Goal: Task Accomplishment & Management: Use online tool/utility

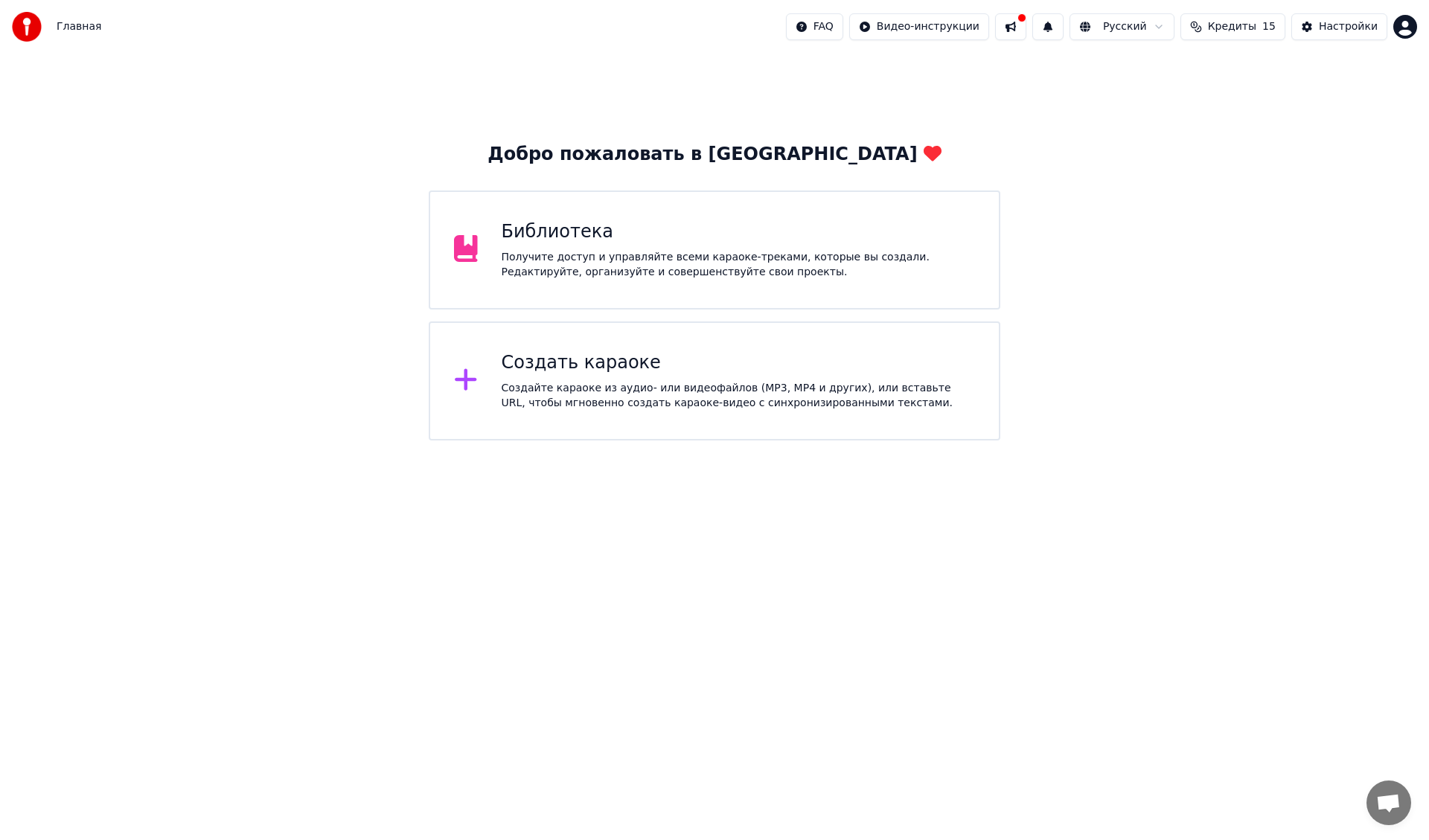
click at [820, 361] on div "Создать караоке" at bounding box center [739, 363] width 475 height 24
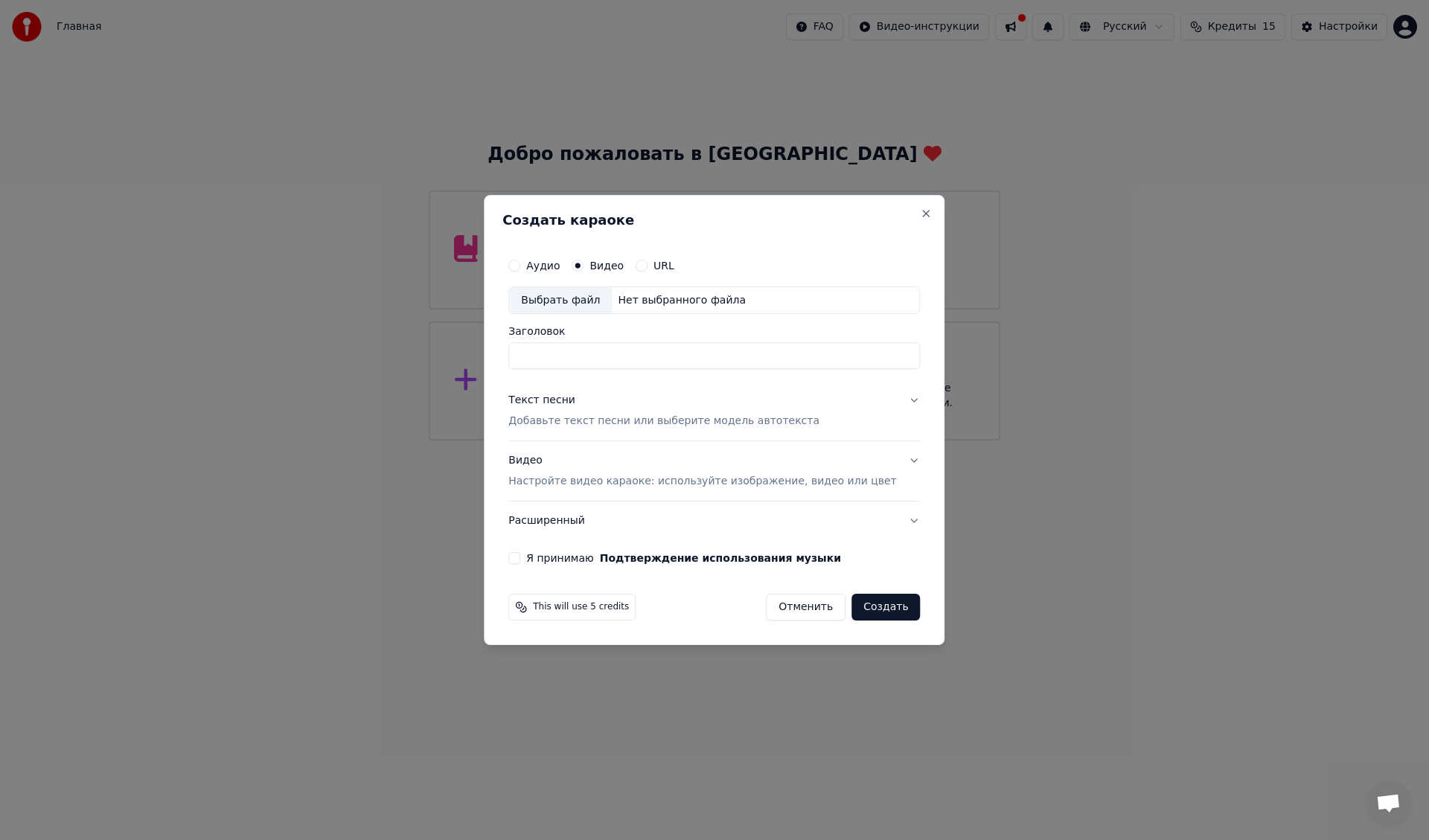
click at [589, 298] on div "Выбрать файл" at bounding box center [560, 300] width 103 height 26
type input "**********"
drag, startPoint x: 705, startPoint y: 356, endPoint x: 471, endPoint y: 341, distance: 234.5
click at [471, 341] on body "**********" at bounding box center [714, 220] width 1429 height 441
click at [548, 462] on div "Видео Настройте видео караоке: используйте изображение, видео или цвет" at bounding box center [702, 472] width 388 height 35
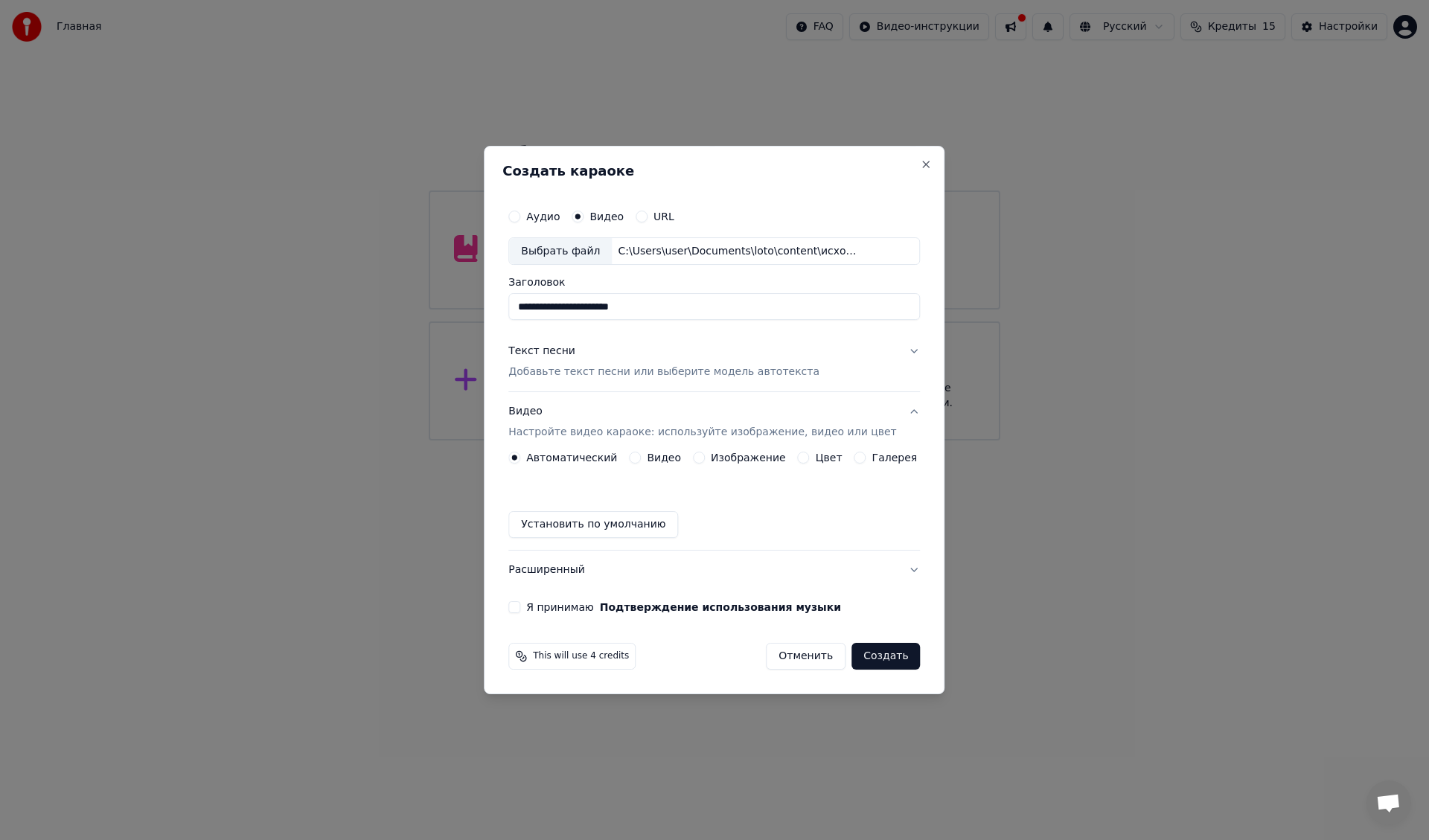
click at [641, 457] on button "Видео" at bounding box center [635, 457] width 11 height 11
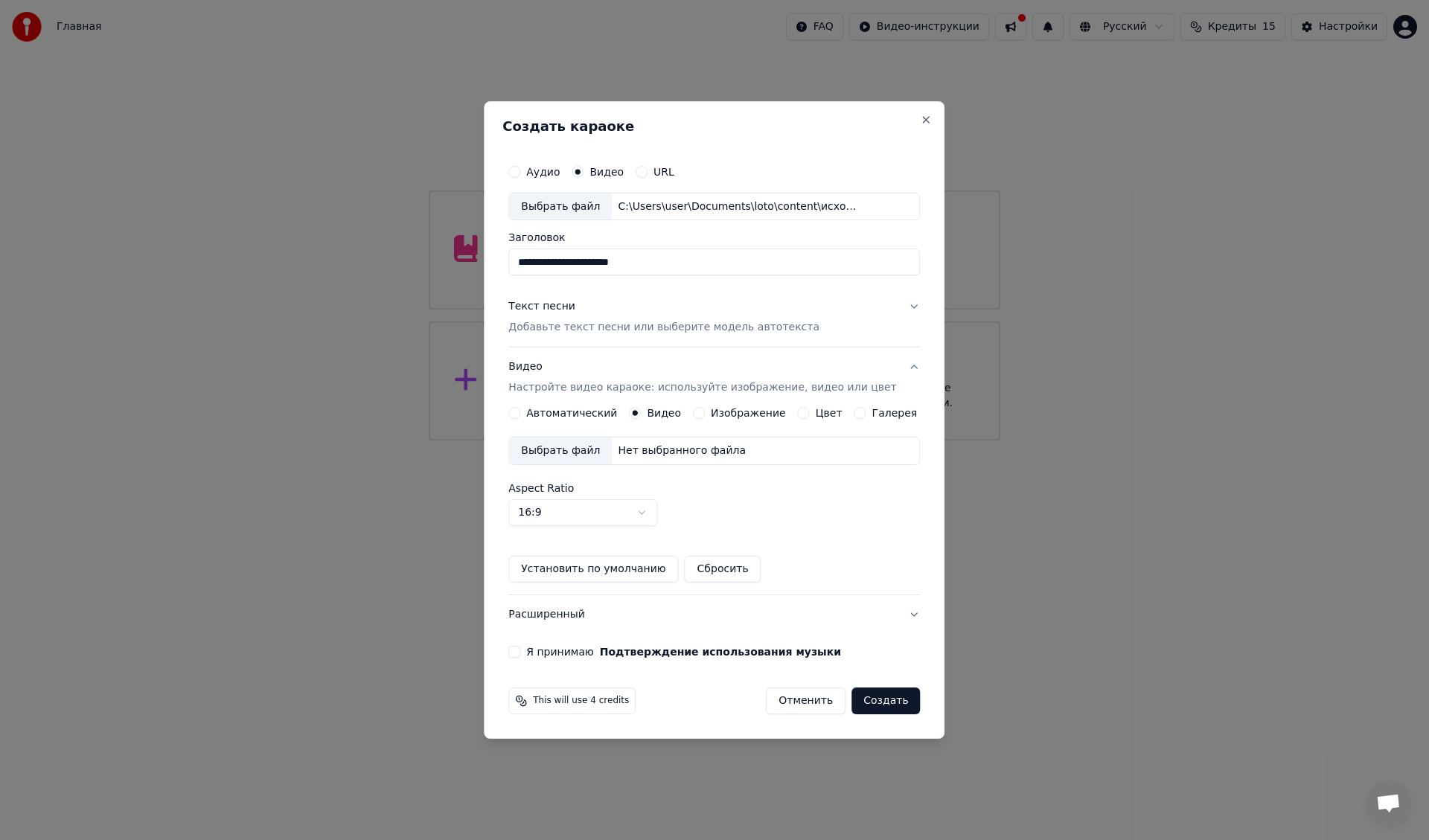
click at [593, 453] on div "Выбрать файл" at bounding box center [560, 450] width 103 height 26
click at [544, 306] on div "Текст песни" at bounding box center [542, 306] width 67 height 15
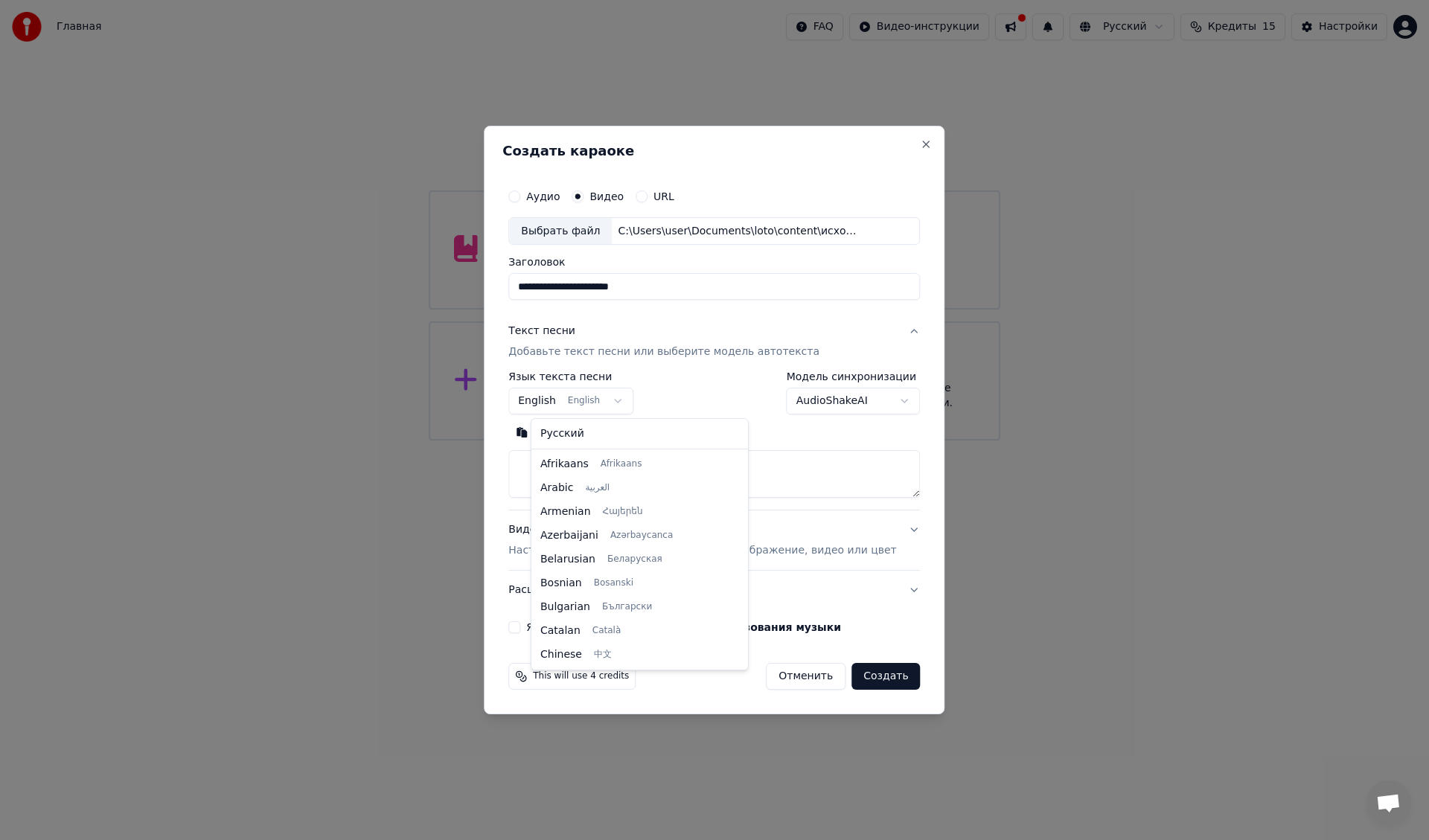
click at [607, 404] on body "**********" at bounding box center [714, 220] width 1429 height 441
select select "**"
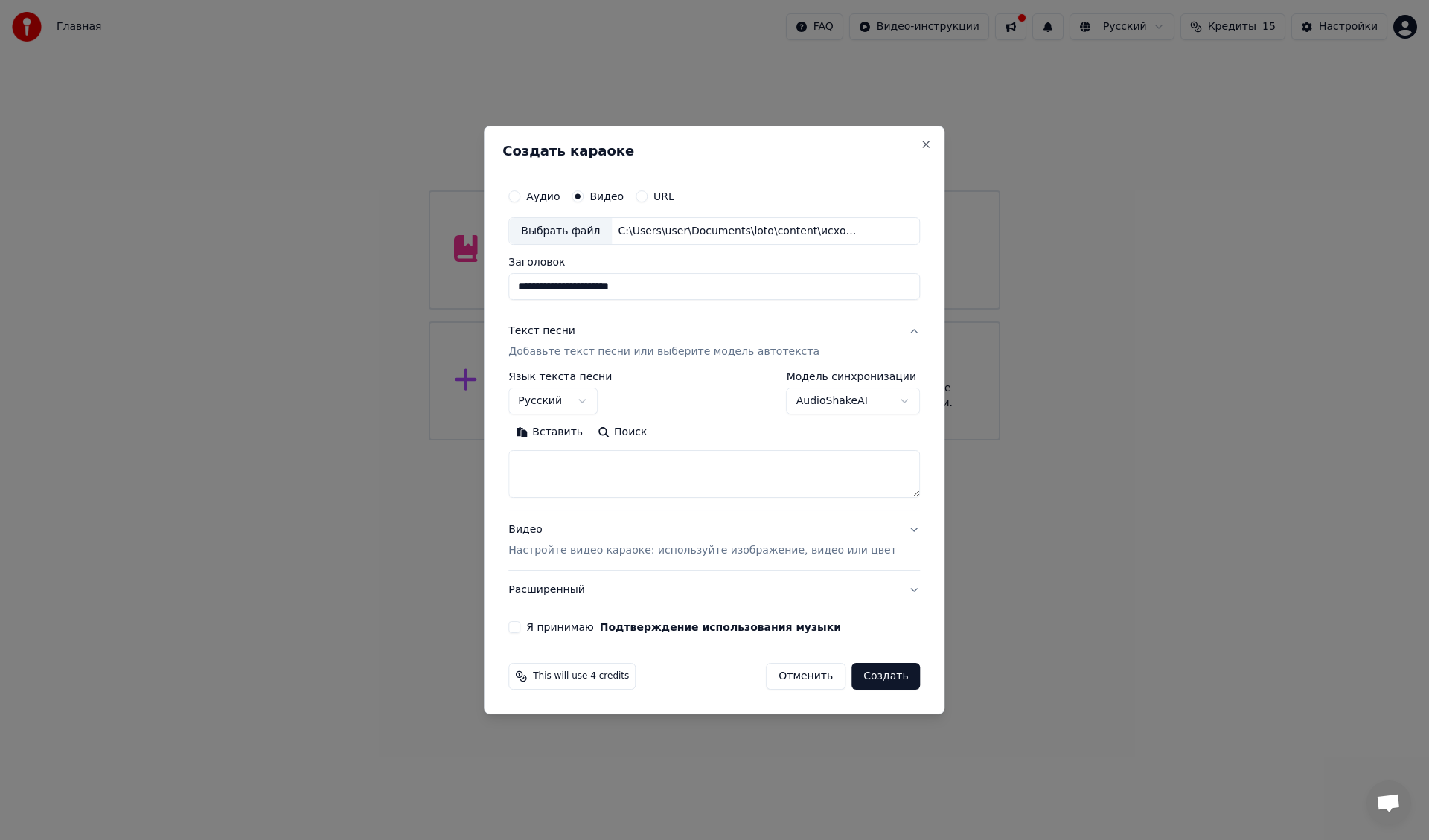
click at [691, 473] on textarea at bounding box center [714, 474] width 412 height 48
paste textarea "**********"
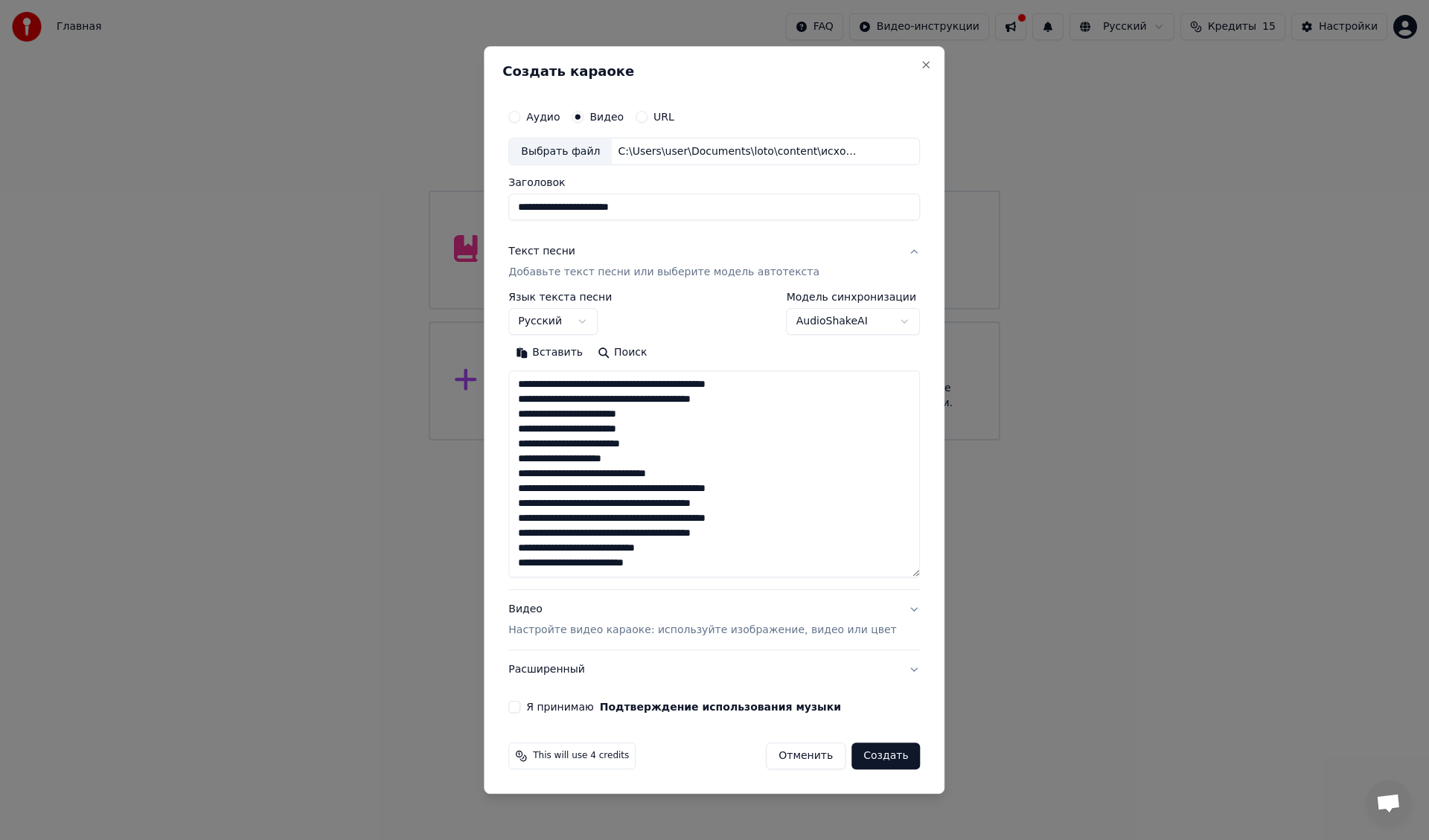
scroll to position [154, 0]
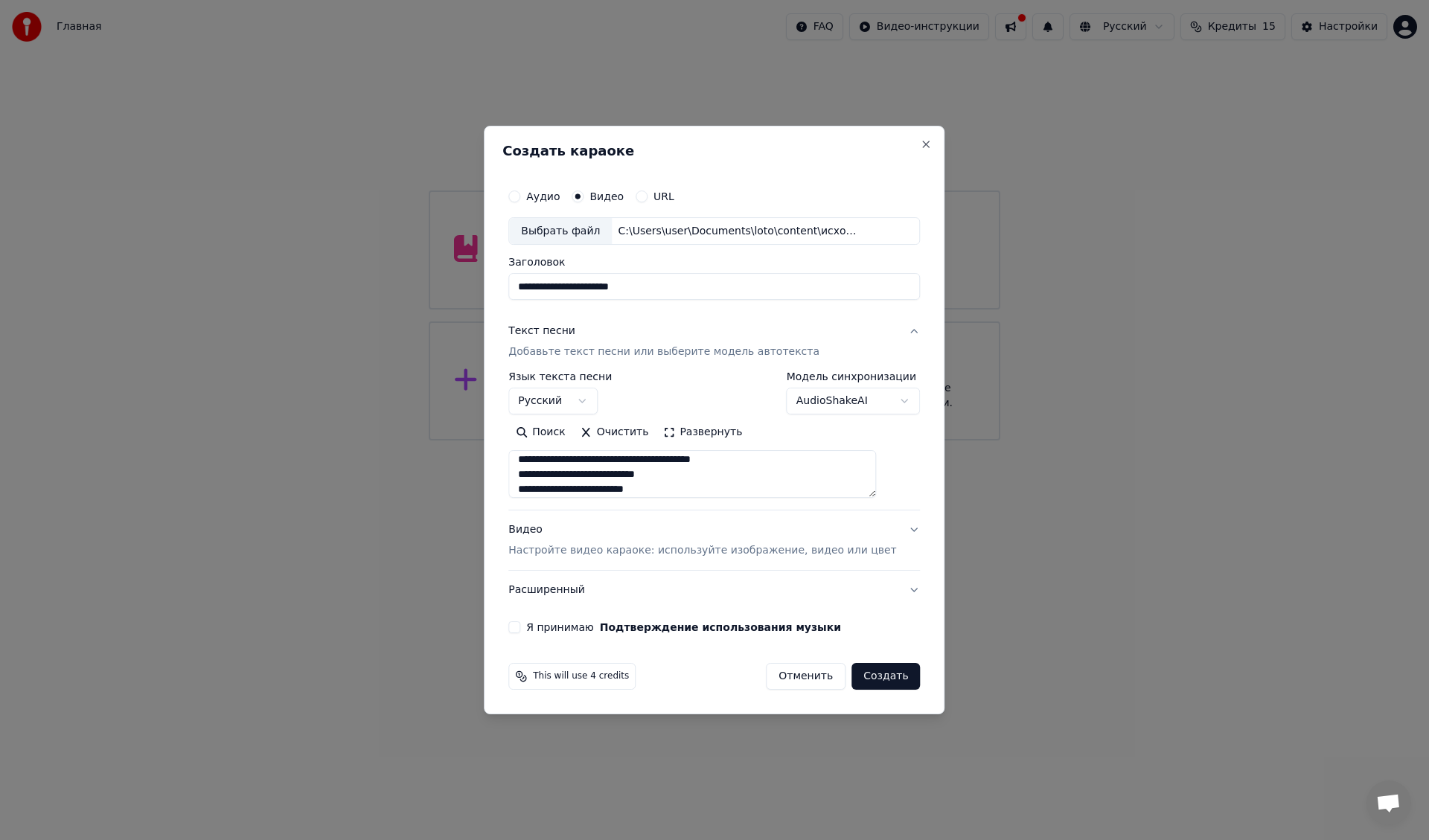
type textarea "**********"
click at [521, 628] on button "Я принимаю Подтверждение использования музыки" at bounding box center [513, 626] width 11 height 11
click at [868, 673] on button "Создать" at bounding box center [886, 676] width 68 height 26
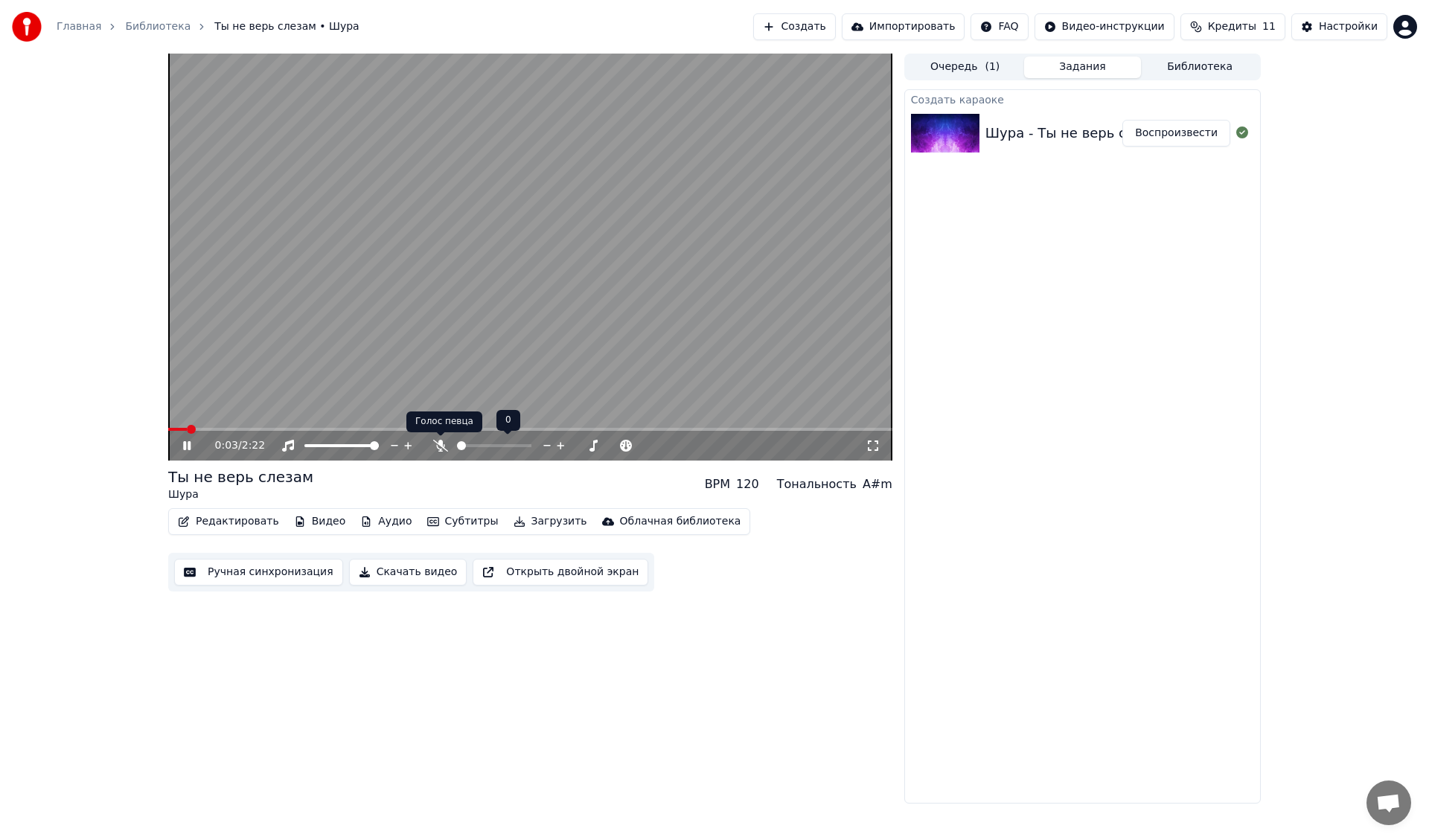
click at [439, 446] on icon at bounding box center [440, 445] width 15 height 11
click at [207, 429] on span at bounding box center [207, 429] width 9 height 9
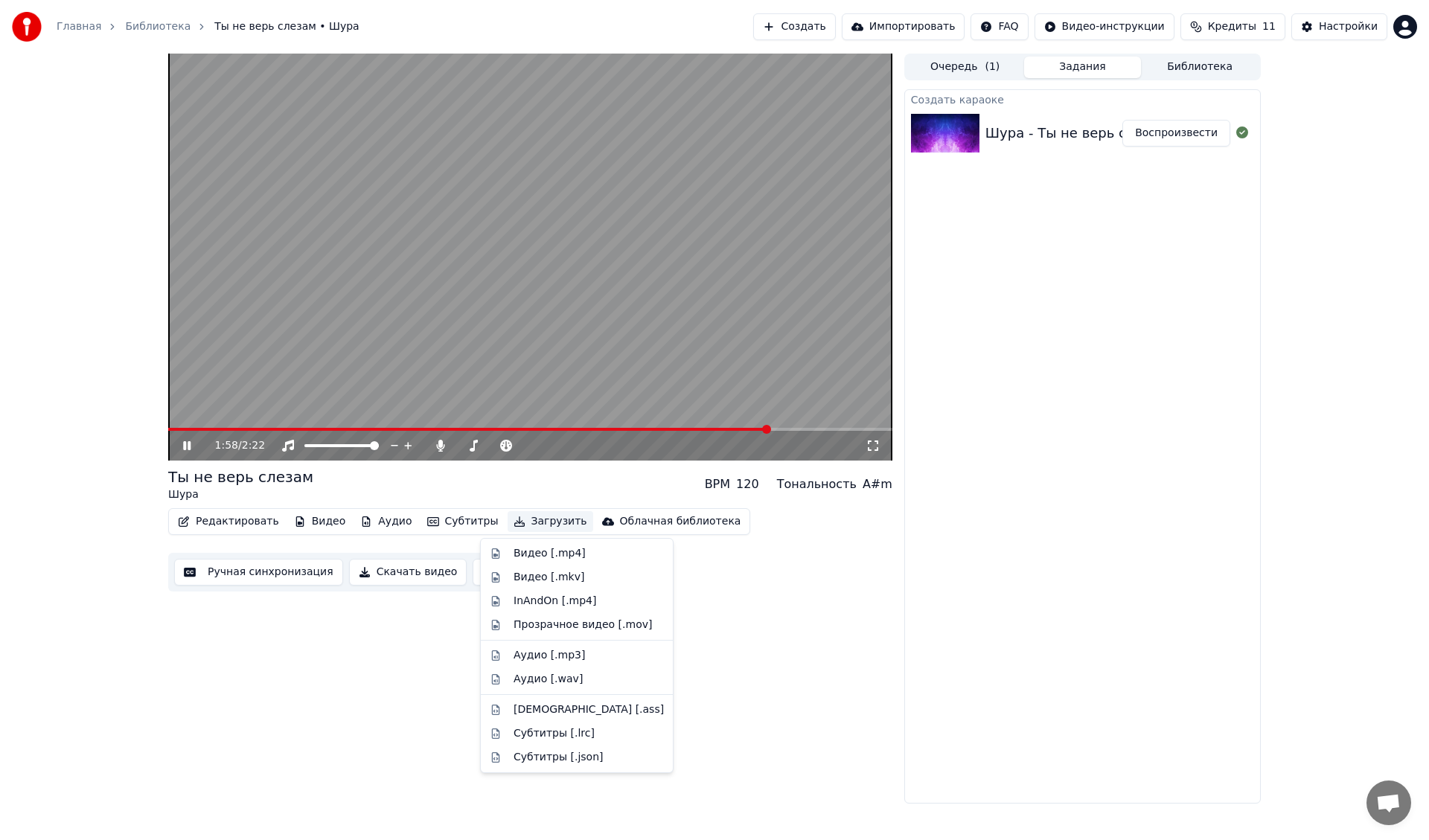
click at [516, 522] on button "Загрузить" at bounding box center [550, 522] width 86 height 21
click at [531, 558] on div "Видео [.mp4]" at bounding box center [550, 553] width 72 height 15
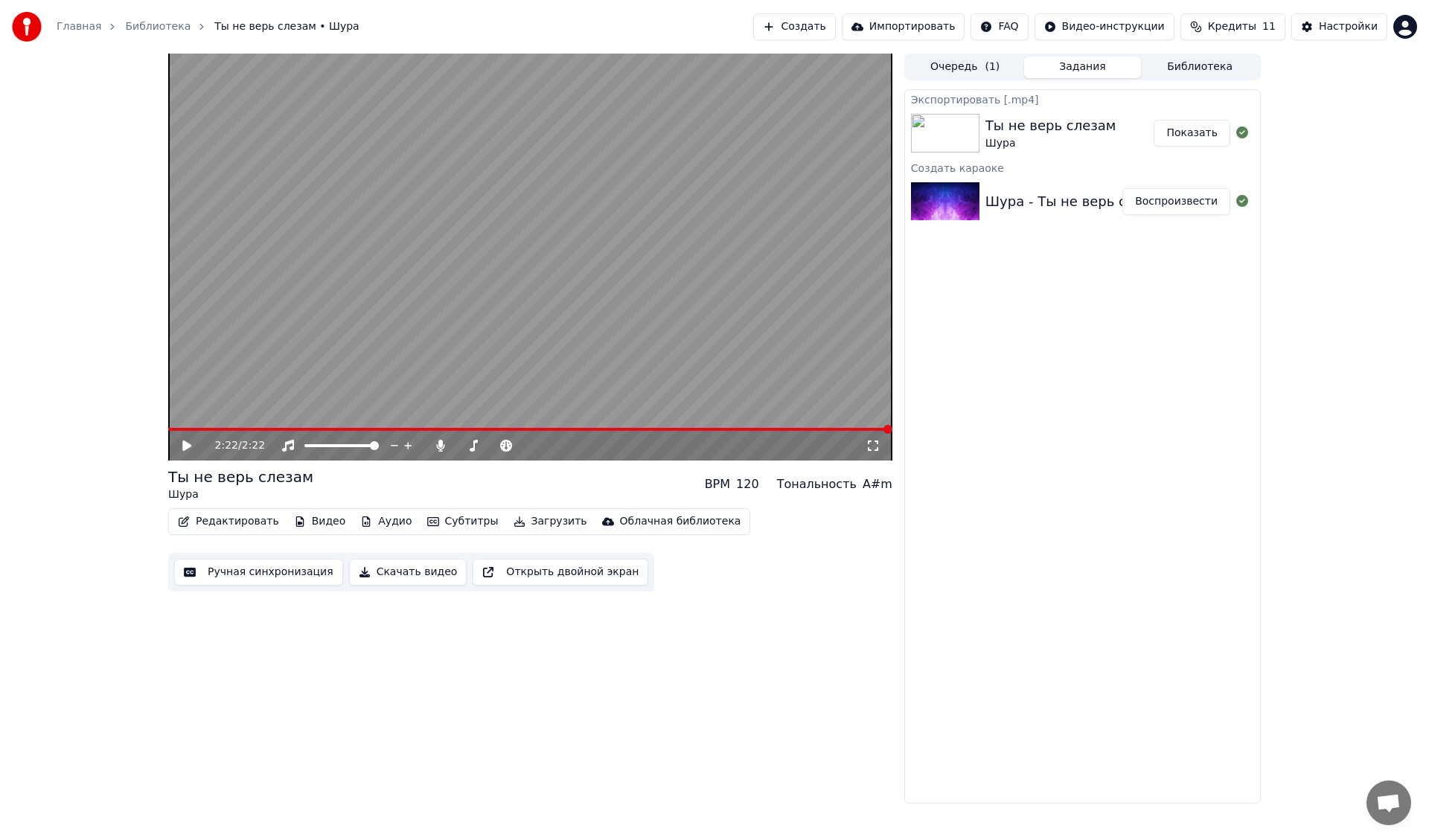
click at [833, 27] on button "Создать" at bounding box center [794, 26] width 82 height 26
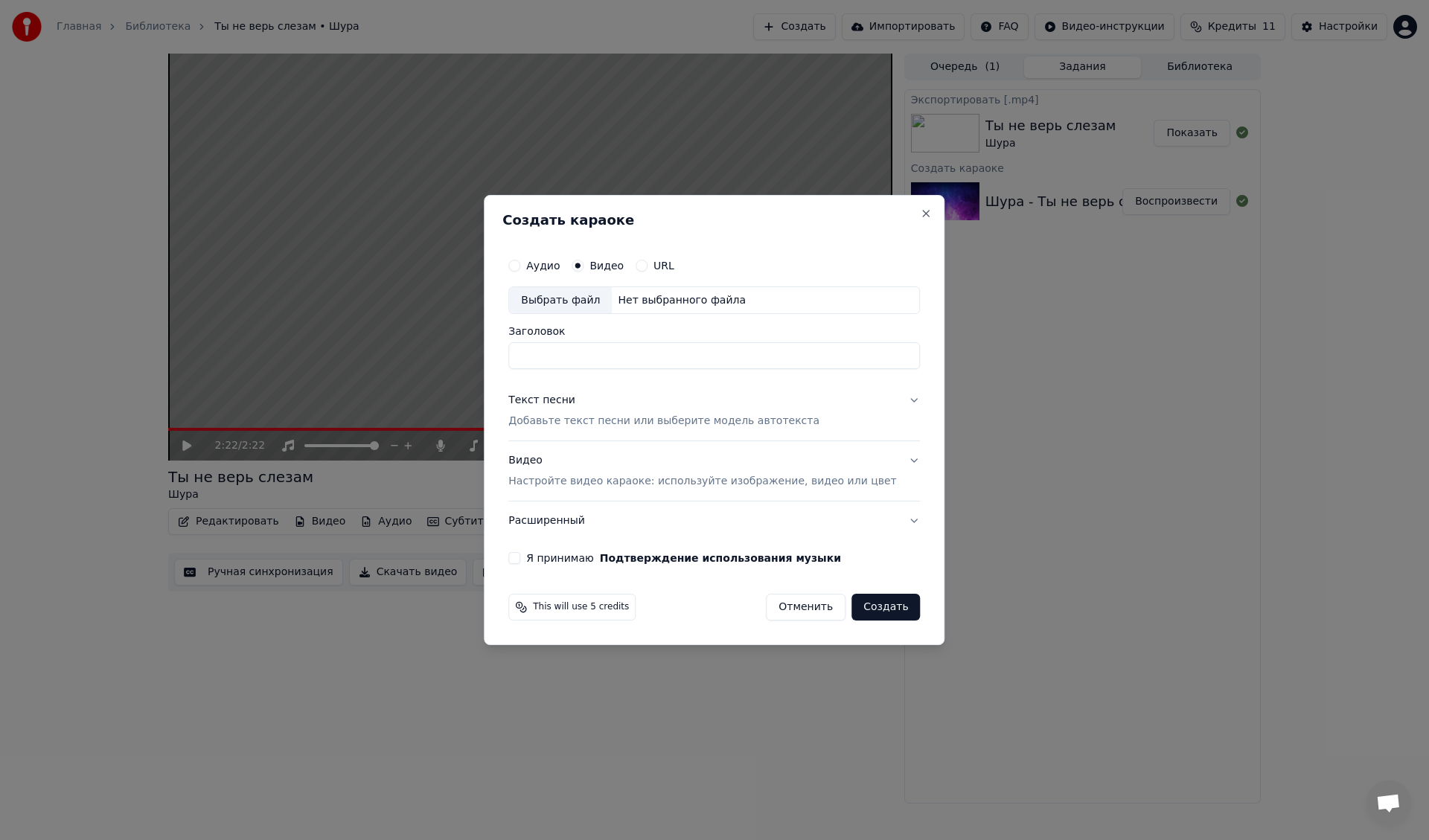
click at [559, 295] on div "Выбрать файл" at bounding box center [560, 300] width 103 height 26
type input "**********"
click at [545, 463] on div "Видео Настройте видео караоке: используйте изображение, видео или цвет" at bounding box center [702, 472] width 388 height 35
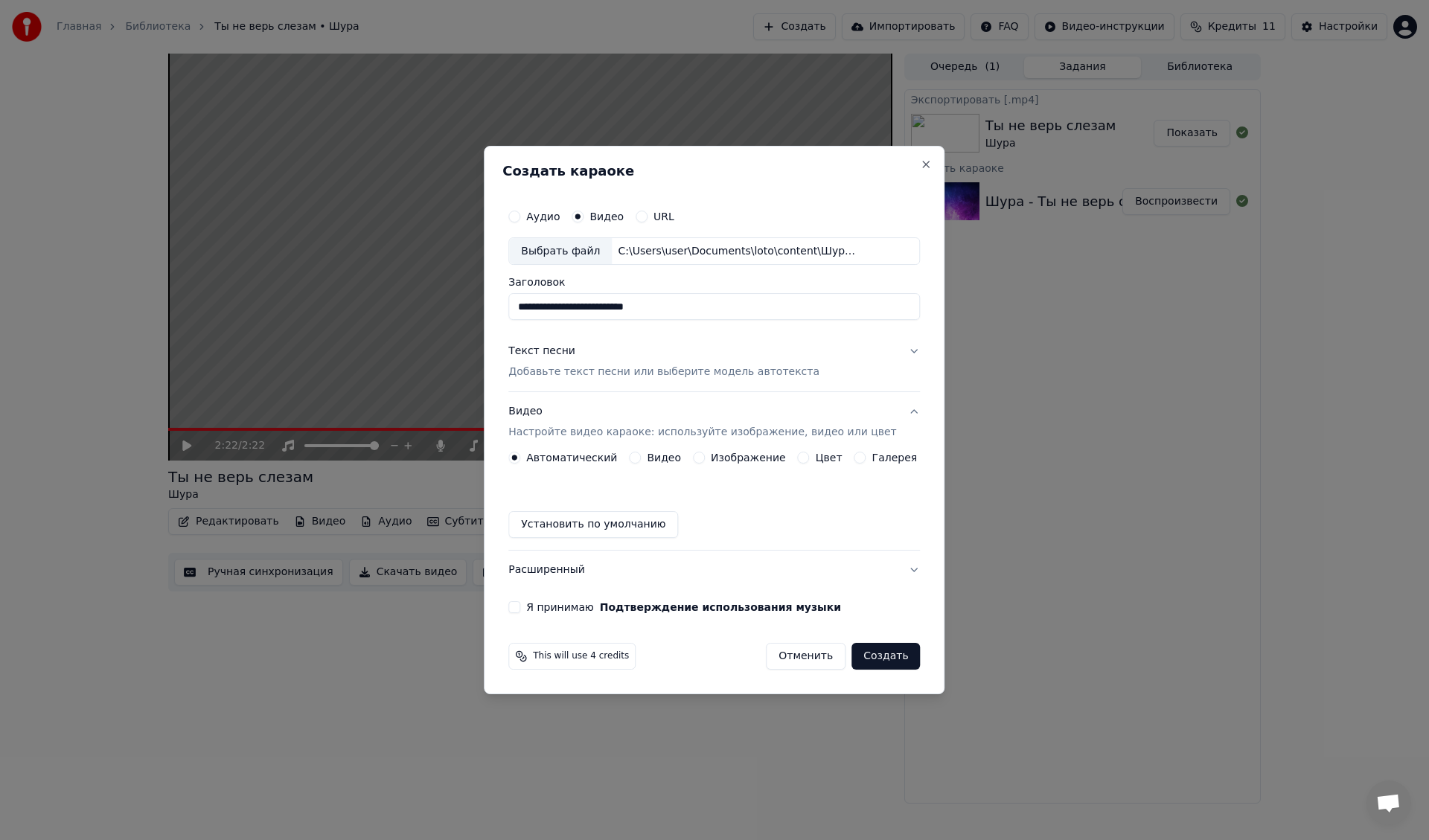
click at [640, 459] on button "Видео" at bounding box center [635, 457] width 11 height 11
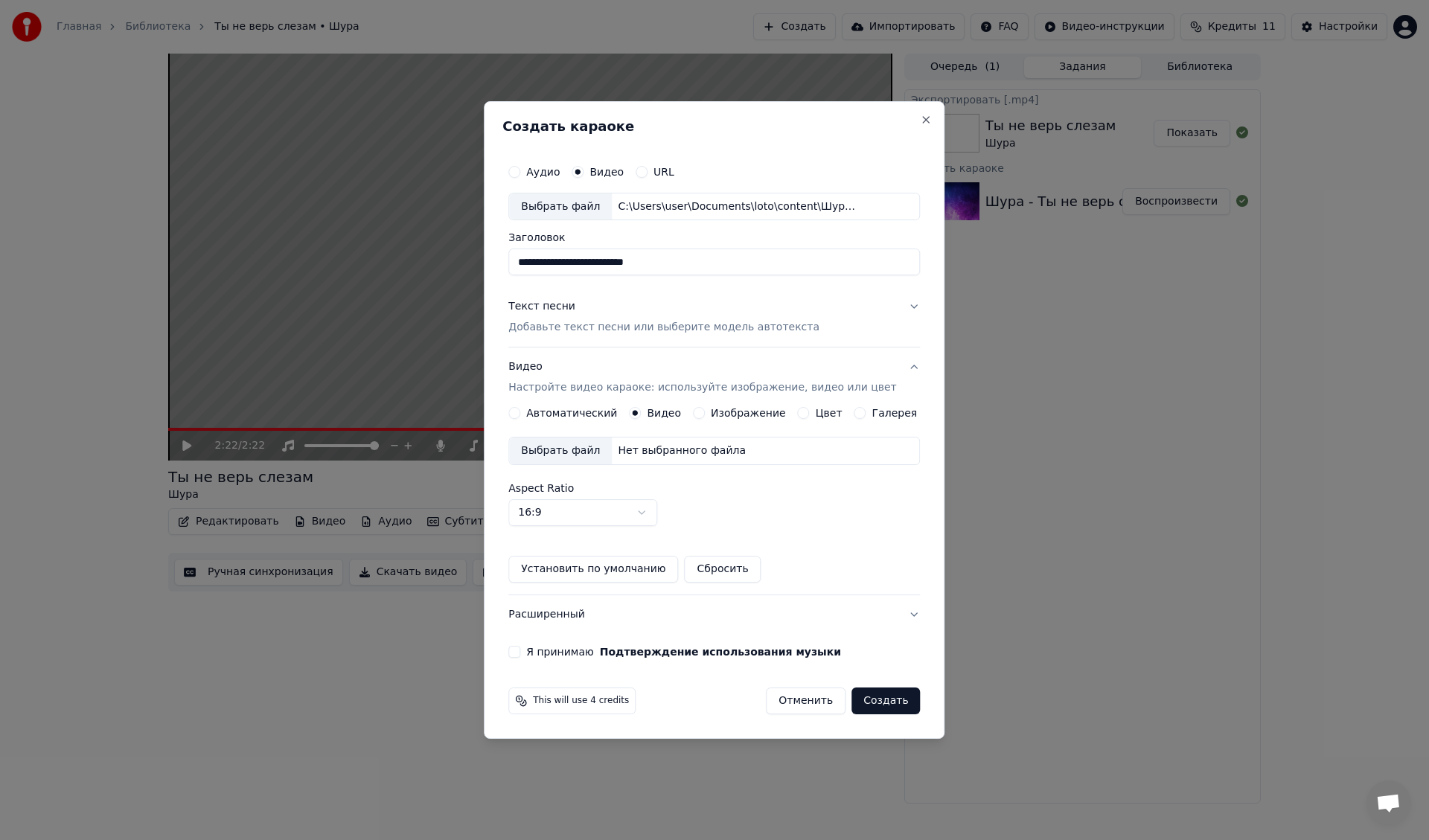
click at [568, 450] on div "Выбрать файл" at bounding box center [560, 450] width 103 height 26
click at [550, 305] on div "Текст песни" at bounding box center [542, 306] width 67 height 15
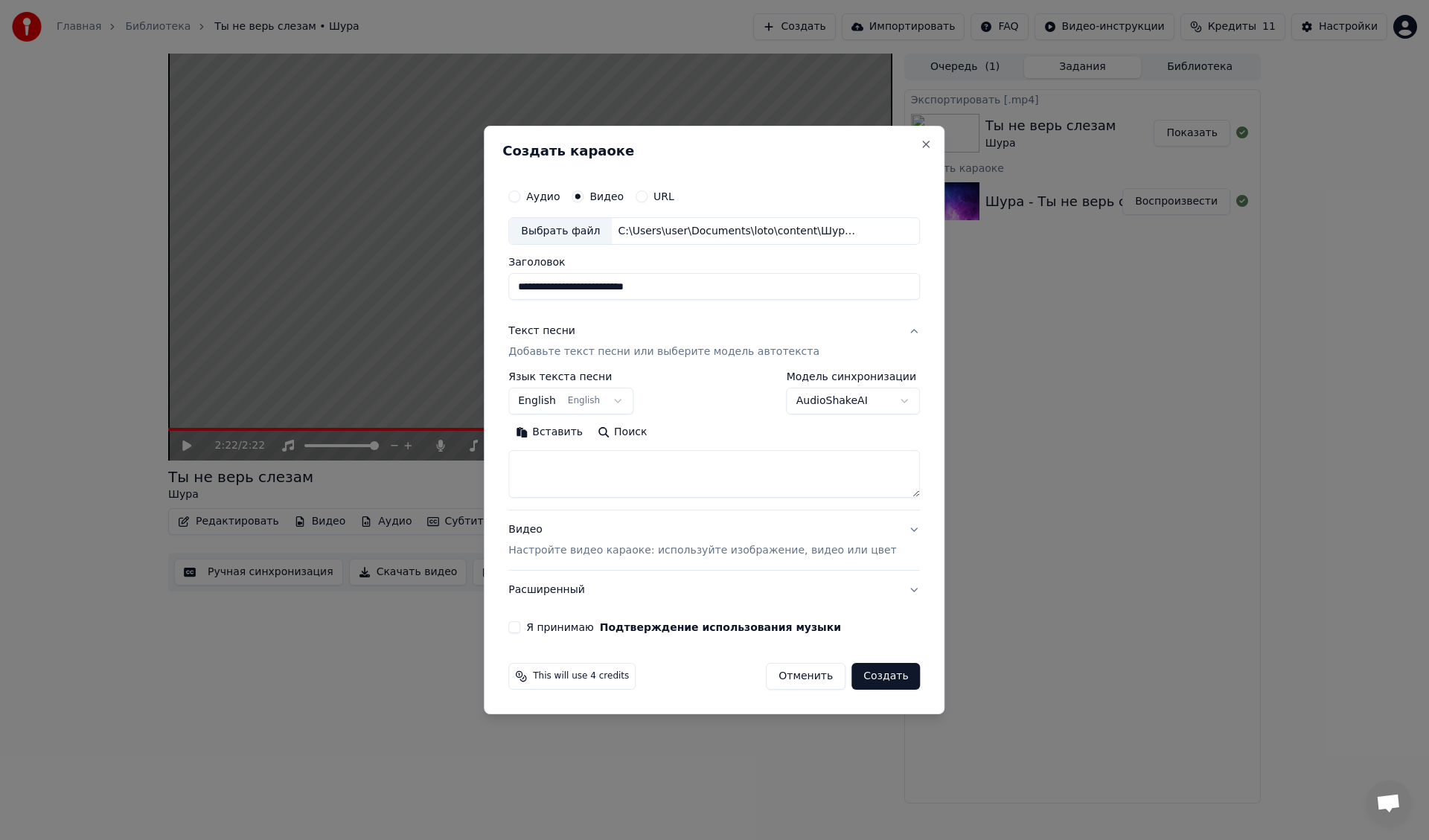
click at [585, 404] on body "**********" at bounding box center [714, 420] width 1429 height 840
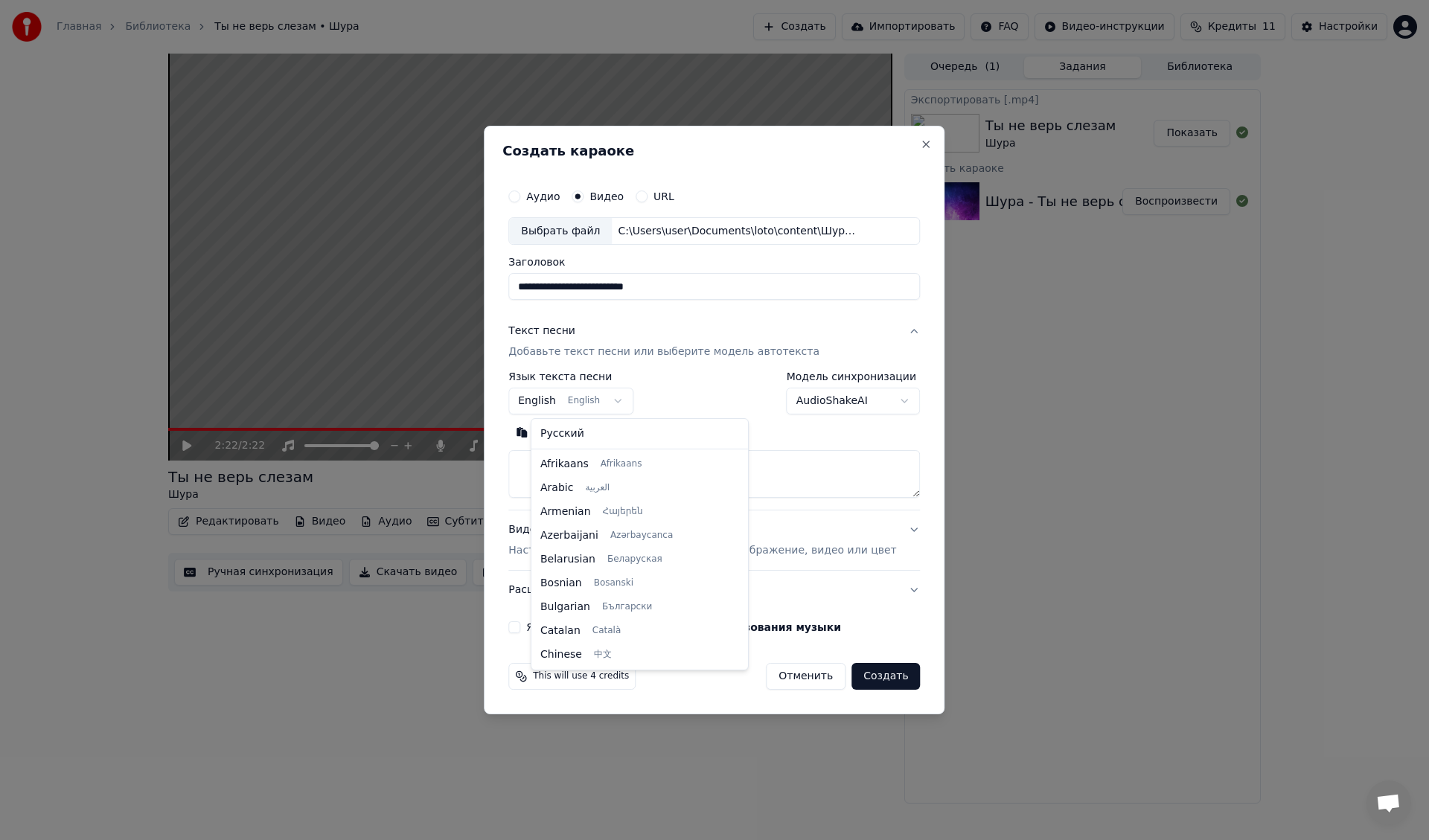
scroll to position [119, 0]
select select "**"
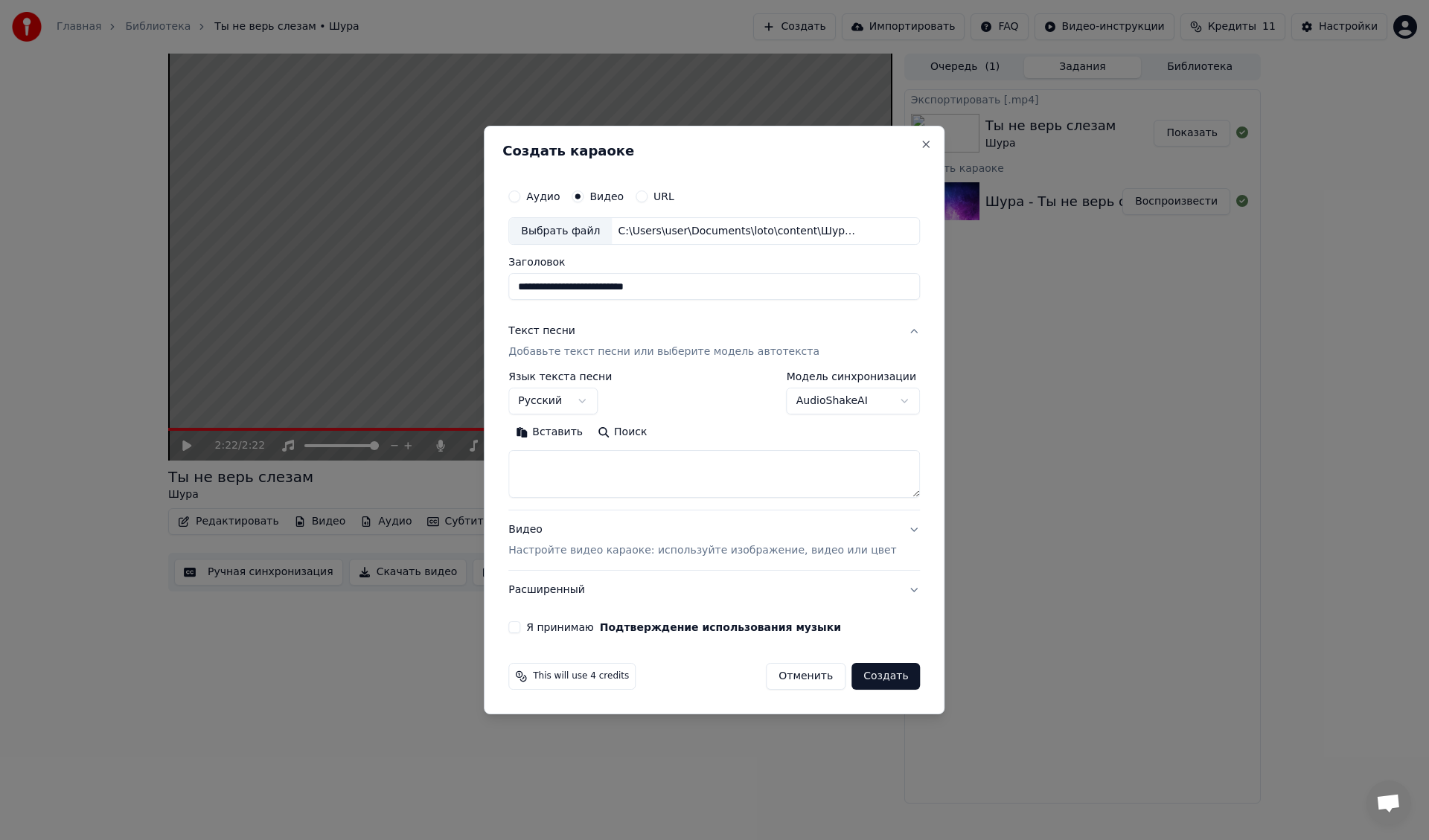
click at [632, 475] on textarea at bounding box center [714, 474] width 412 height 48
paste textarea "**********"
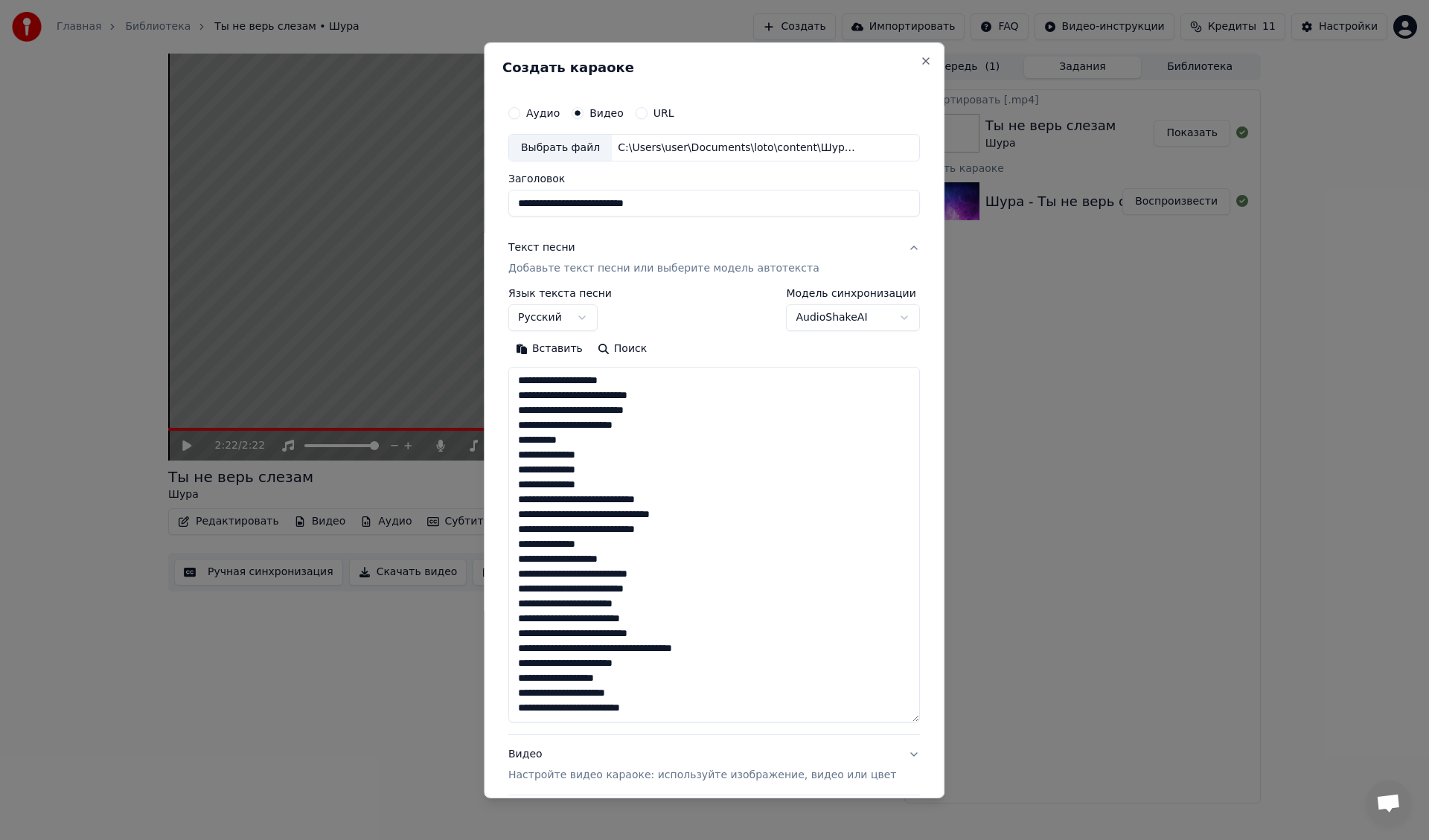
scroll to position [302, 0]
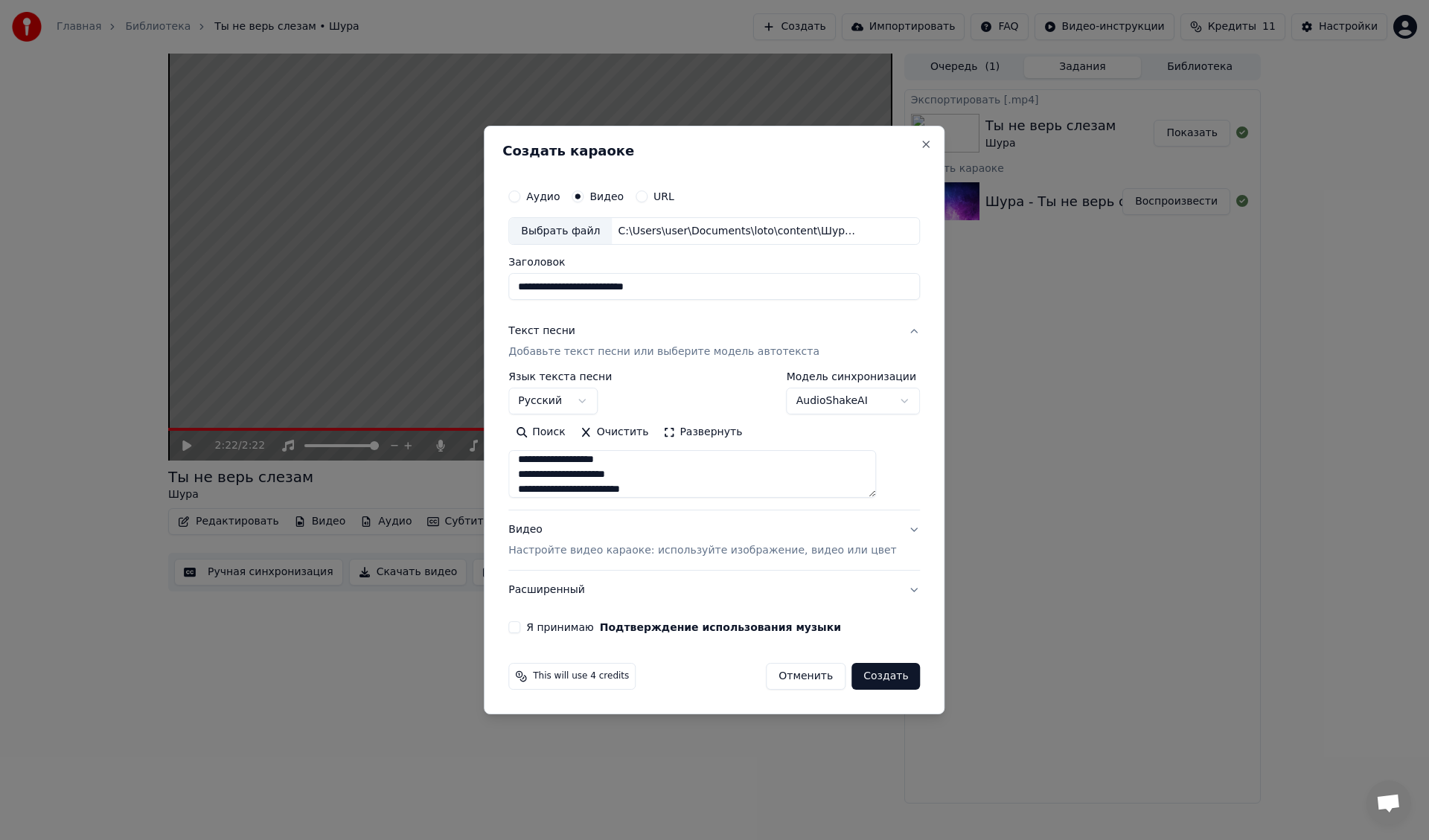
type textarea "**********"
click at [521, 628] on button "Я принимаю Подтверждение использования музыки" at bounding box center [513, 626] width 11 height 11
drag, startPoint x: 714, startPoint y: 285, endPoint x: 530, endPoint y: 280, distance: 184.1
click at [530, 280] on div "**********" at bounding box center [714, 408] width 423 height 465
click at [873, 677] on button "Создать" at bounding box center [886, 676] width 68 height 26
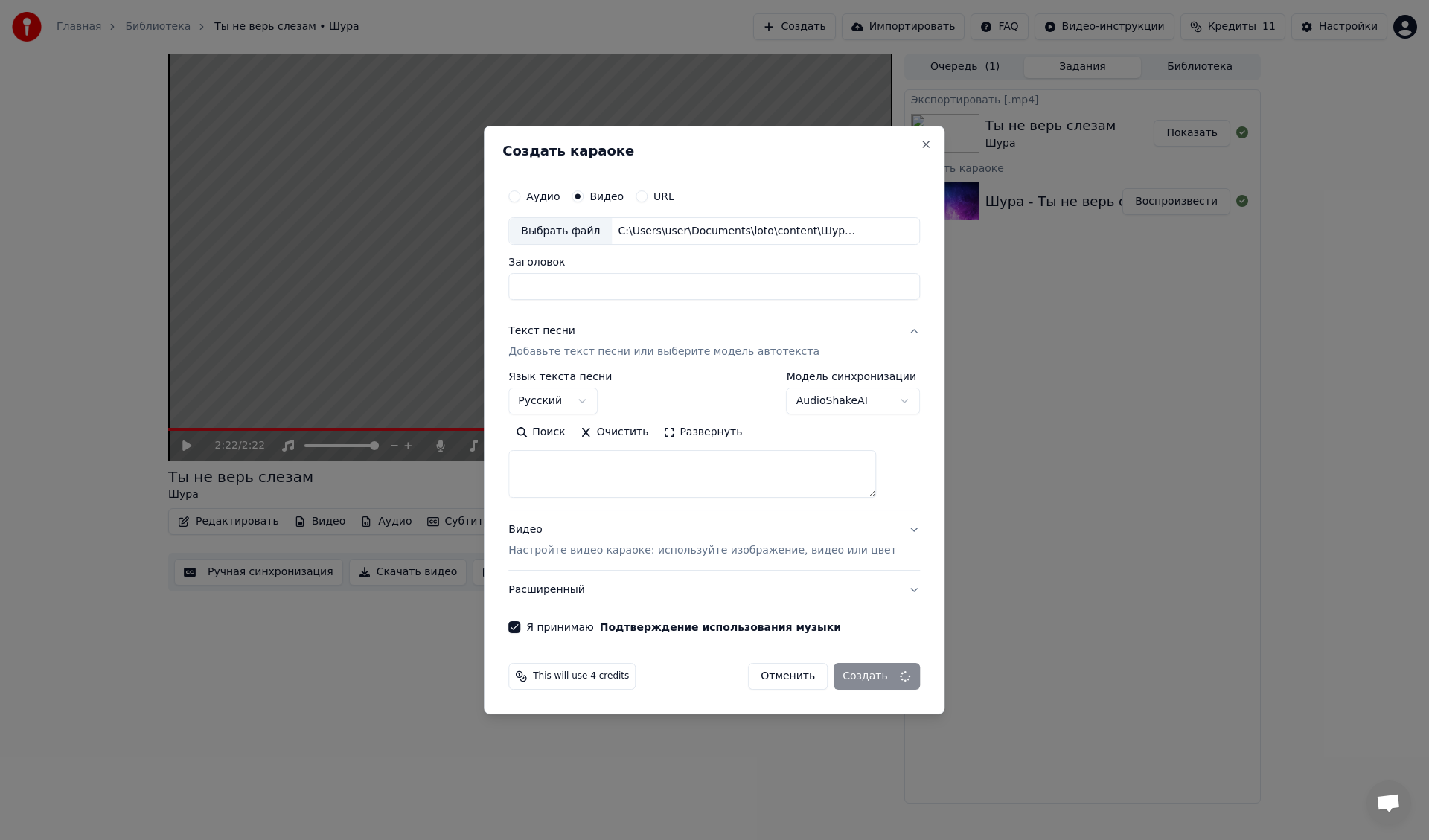
select select
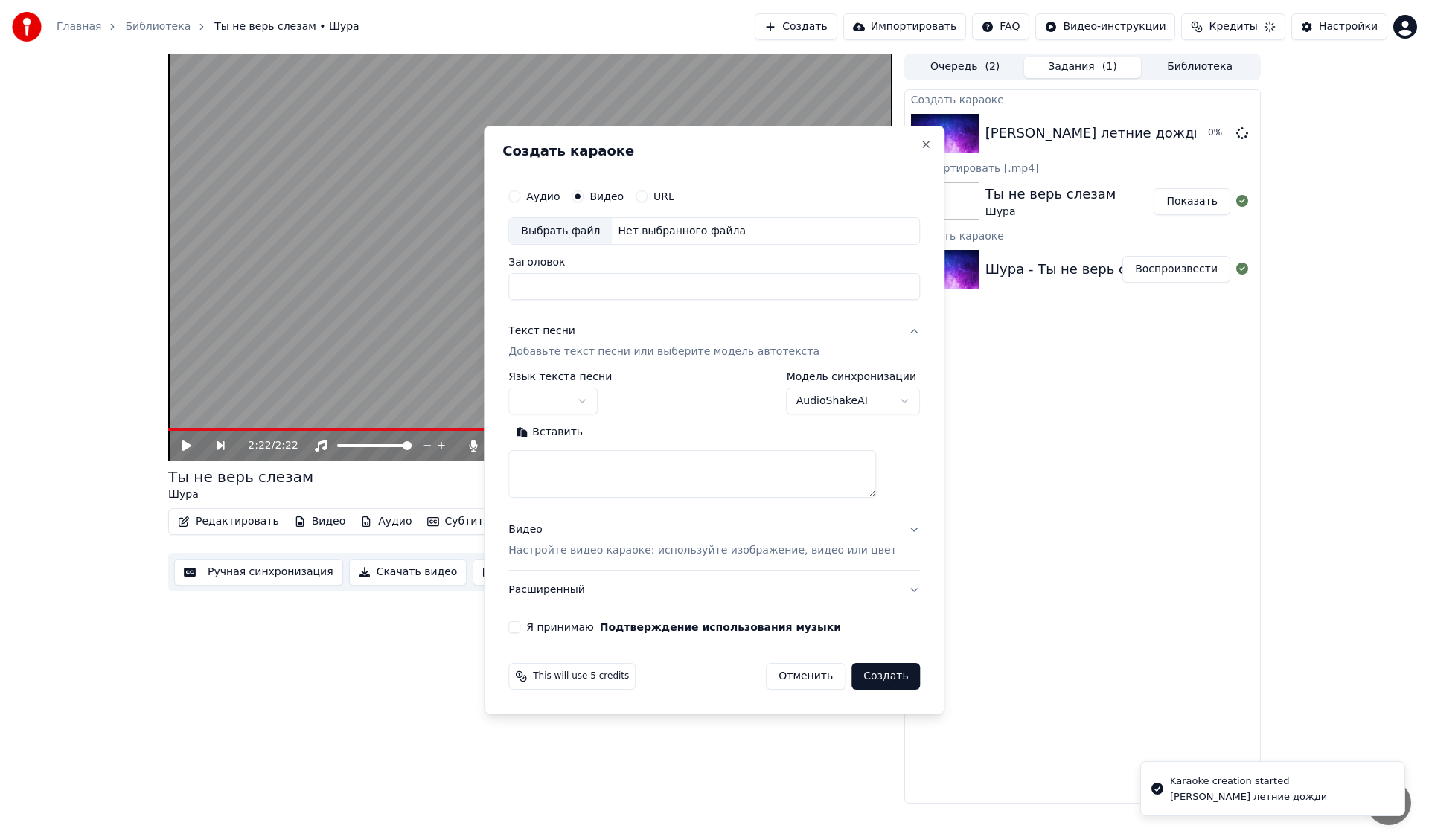
scroll to position [0, 0]
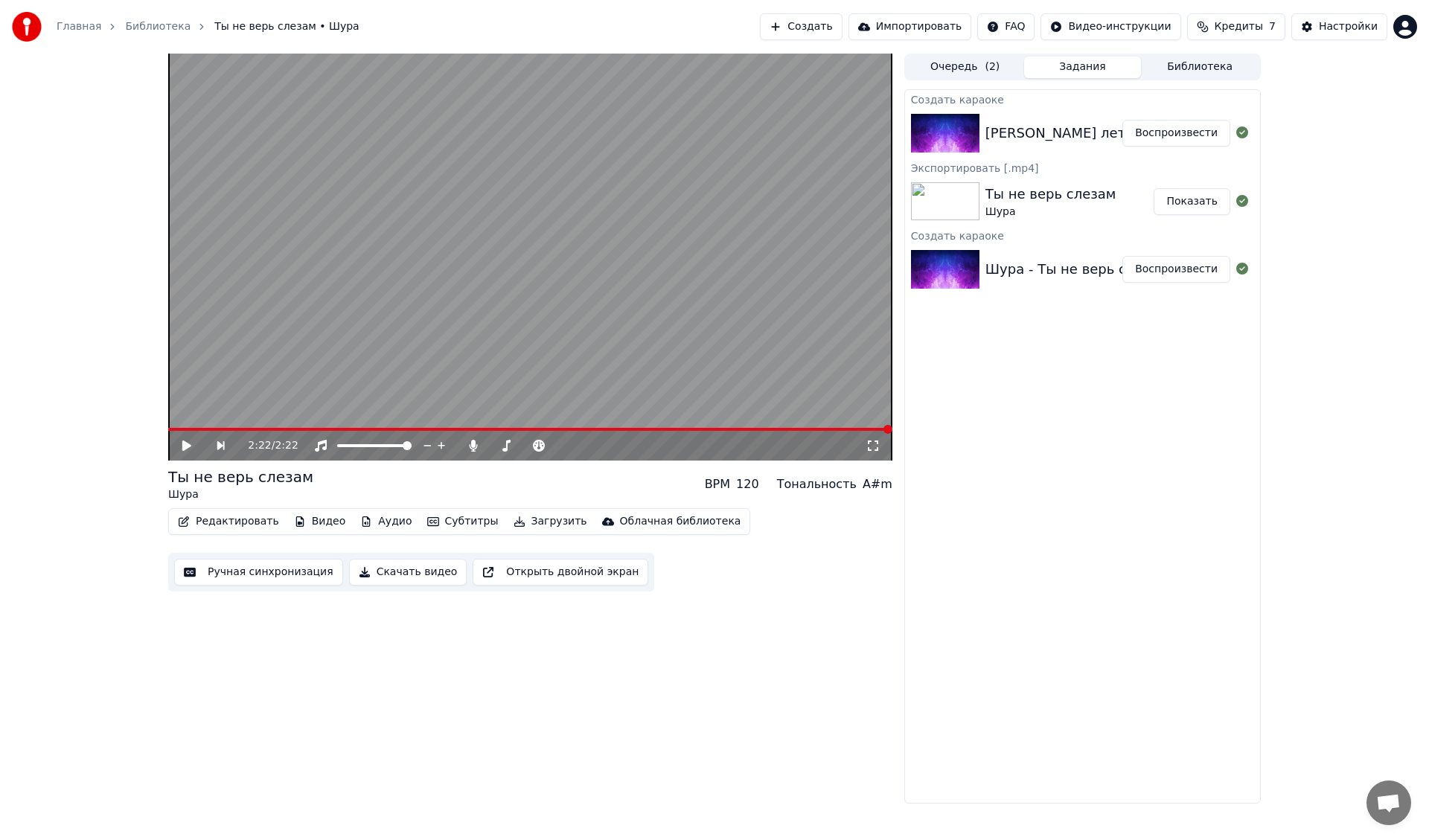
click at [1180, 134] on button "Воспроизвести" at bounding box center [1176, 133] width 108 height 26
click at [300, 429] on span at bounding box center [530, 428] width 725 height 3
click at [341, 429] on span at bounding box center [530, 428] width 725 height 3
click at [404, 429] on span at bounding box center [530, 428] width 725 height 3
click at [531, 428] on span at bounding box center [530, 428] width 725 height 3
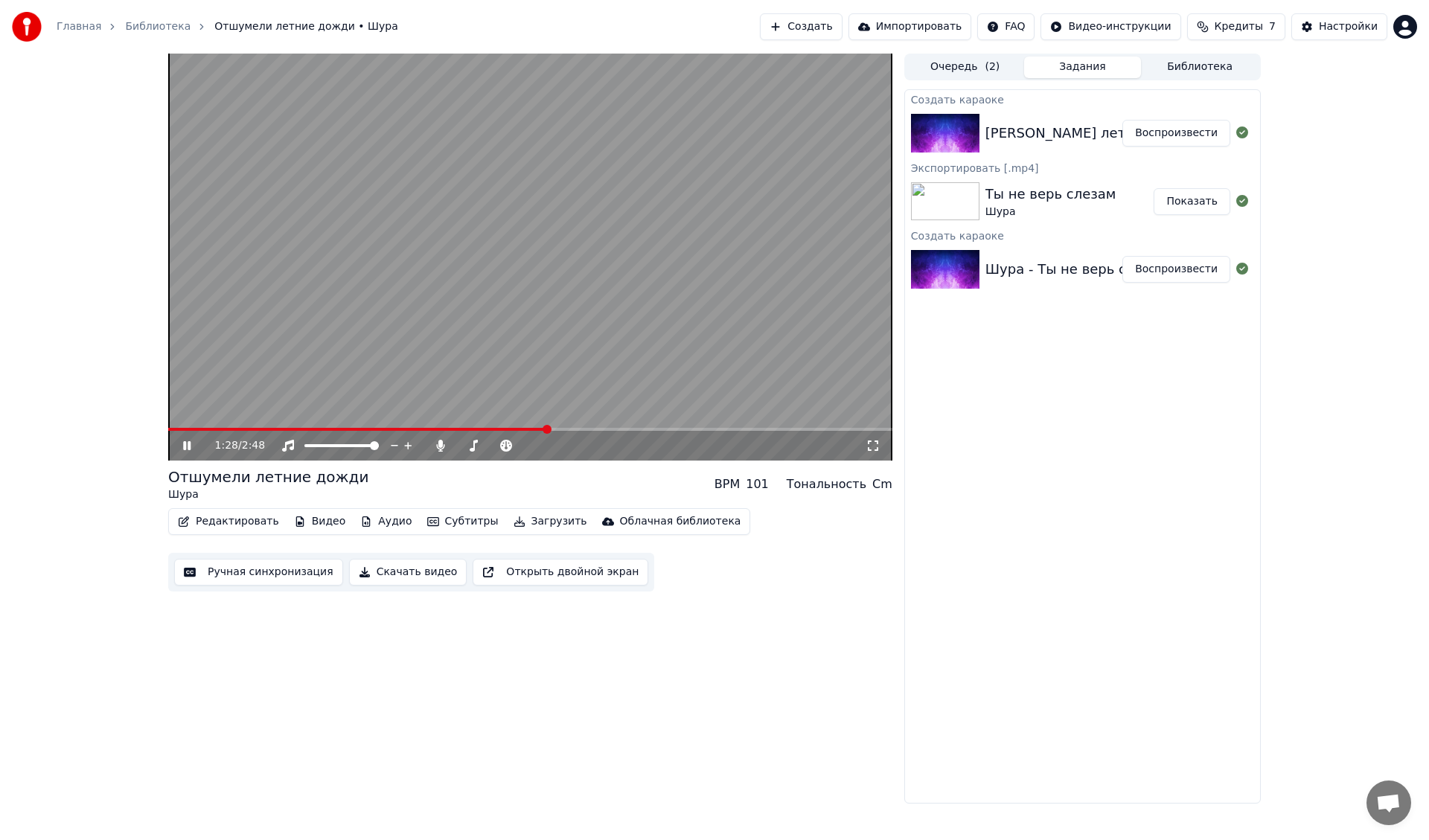
click at [619, 428] on span at bounding box center [530, 428] width 725 height 3
click at [704, 430] on span at bounding box center [530, 428] width 725 height 3
click at [770, 429] on span at bounding box center [530, 428] width 725 height 3
click at [819, 431] on span at bounding box center [530, 428] width 725 height 3
click at [865, 429] on span at bounding box center [530, 428] width 725 height 3
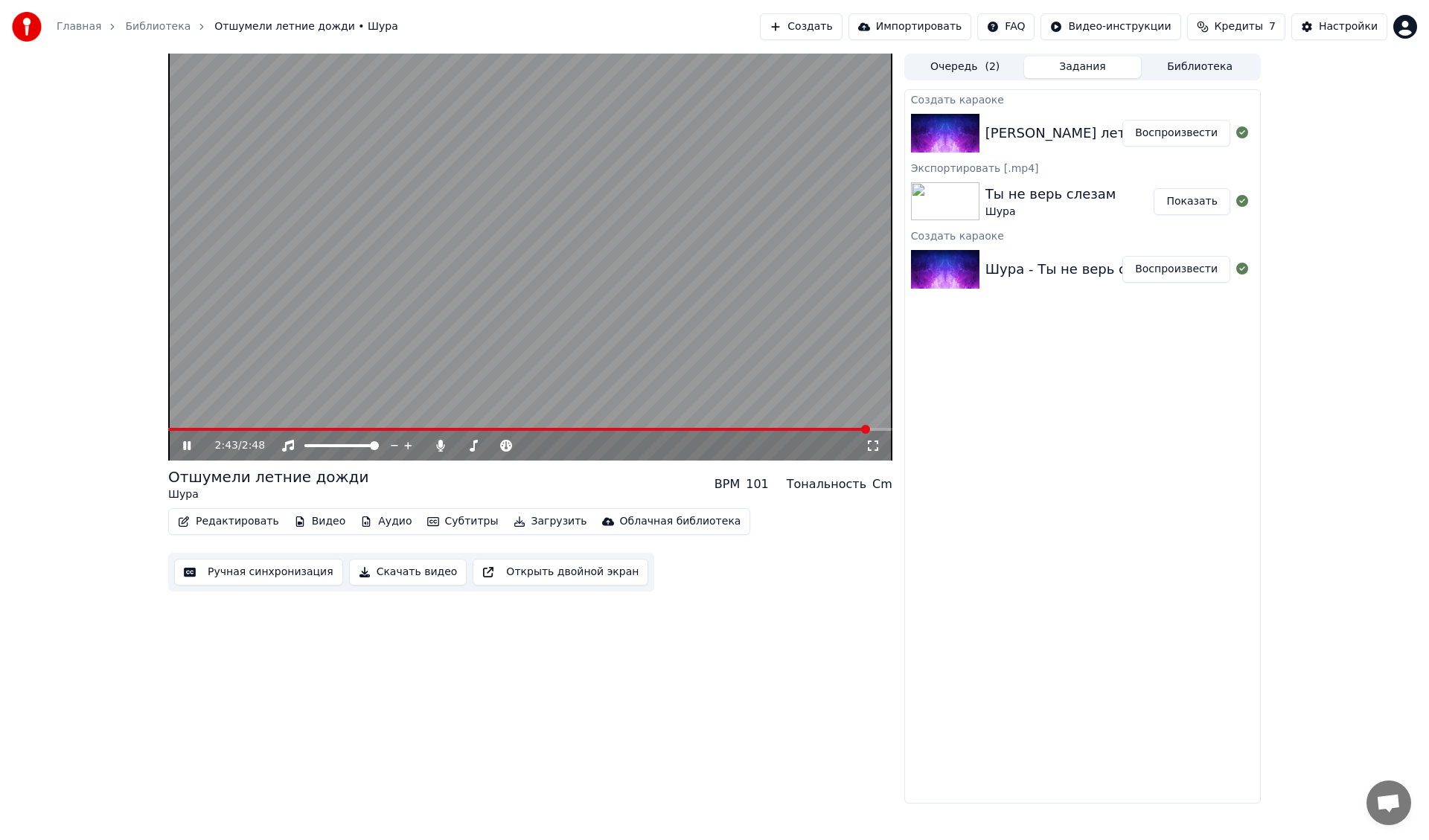
click at [878, 429] on span at bounding box center [530, 428] width 725 height 3
click at [524, 522] on button "Загрузить" at bounding box center [550, 522] width 86 height 21
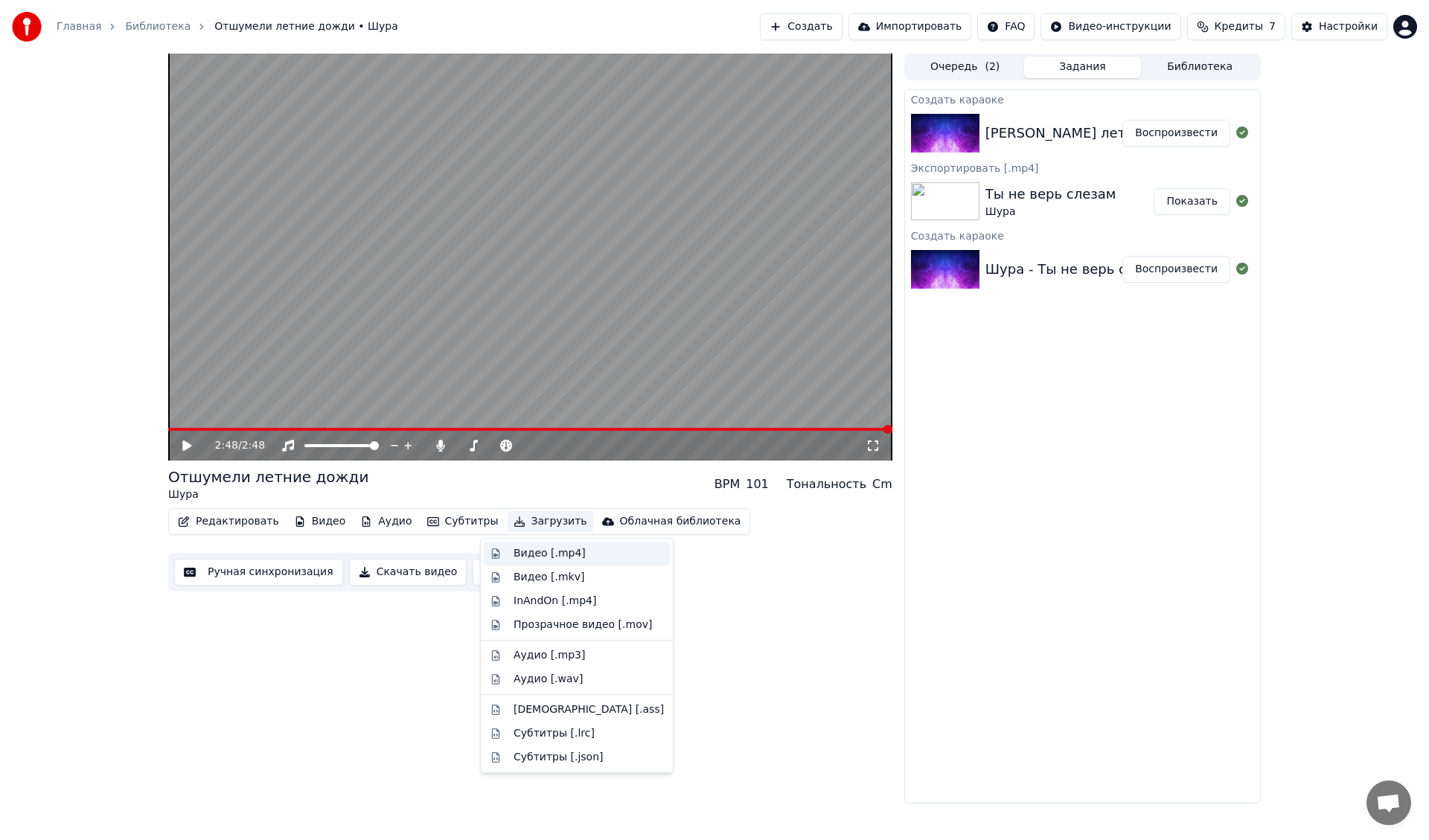
click at [528, 549] on div "Видео [.mp4]" at bounding box center [550, 553] width 72 height 15
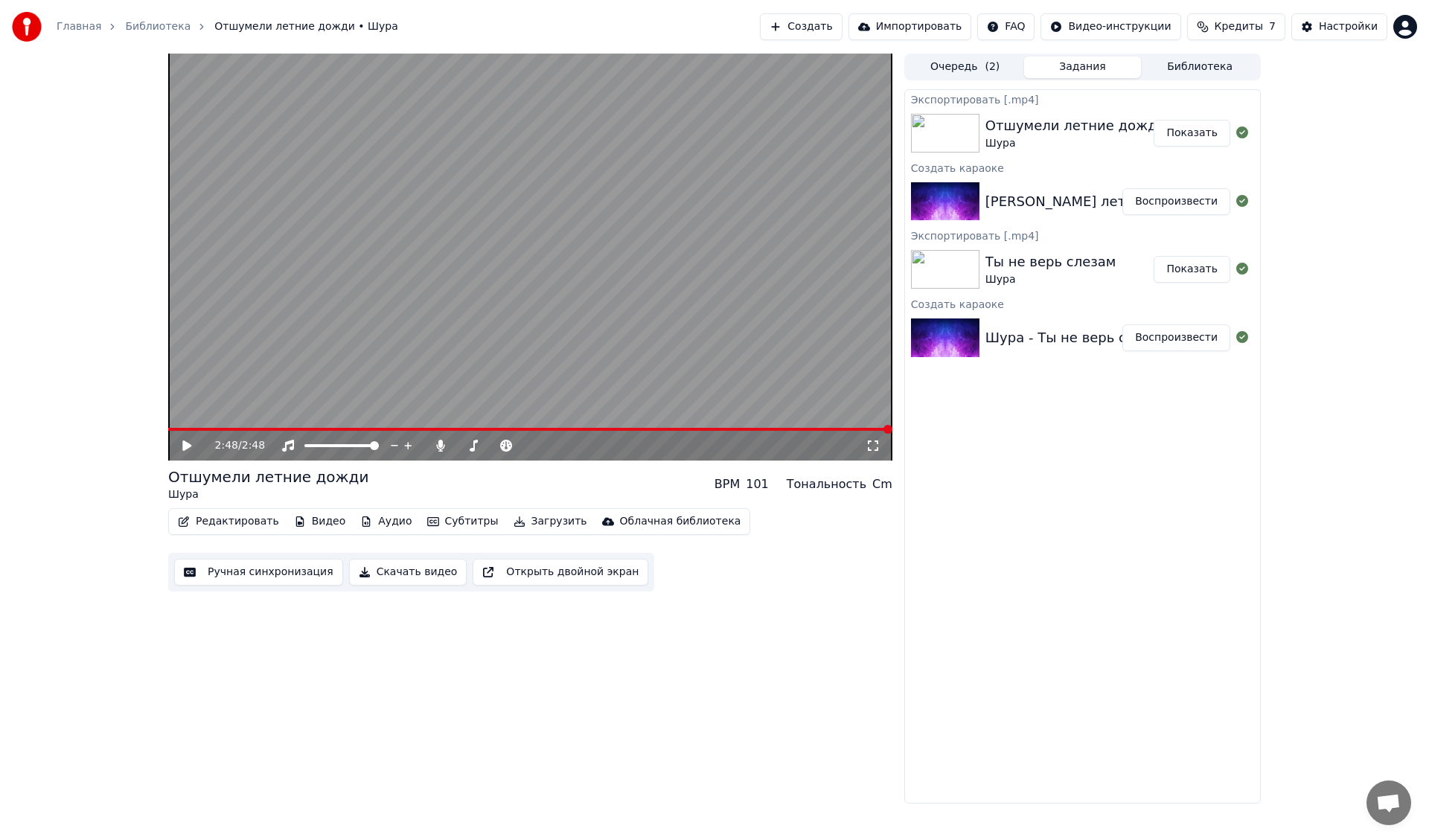
click at [842, 29] on button "Создать" at bounding box center [801, 26] width 82 height 26
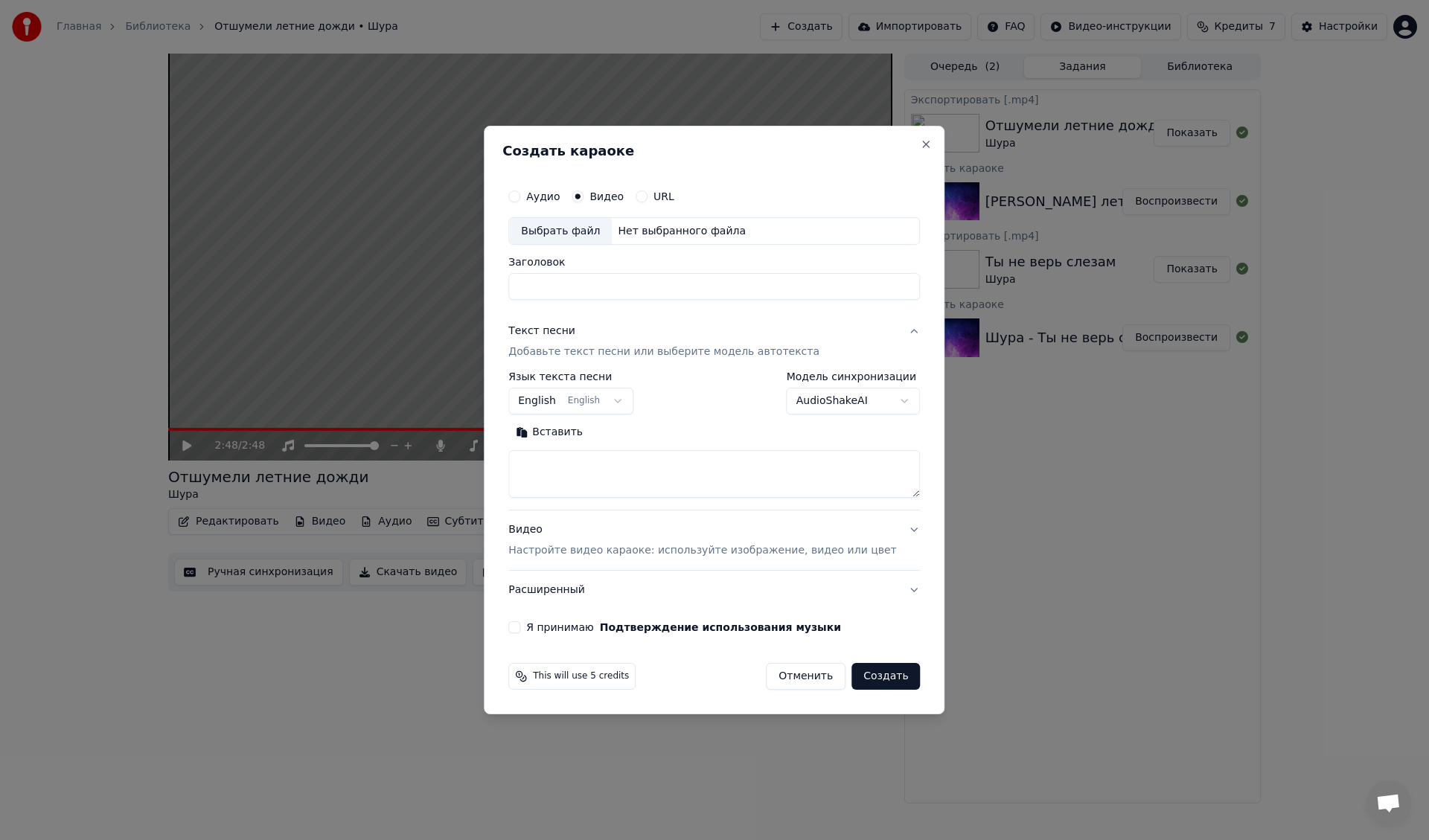
click at [566, 235] on div "Выбрать файл" at bounding box center [560, 231] width 103 height 26
type input "**********"
drag, startPoint x: 705, startPoint y: 288, endPoint x: 441, endPoint y: 290, distance: 264.0
click at [441, 290] on body "Главная Библиотека Отшумели летние дожди • Шура Создать Импортировать FAQ Видео…" at bounding box center [714, 420] width 1429 height 840
click at [549, 529] on div "Видео Настройте видео караоке: используйте изображение, видео или цвет" at bounding box center [702, 541] width 388 height 35
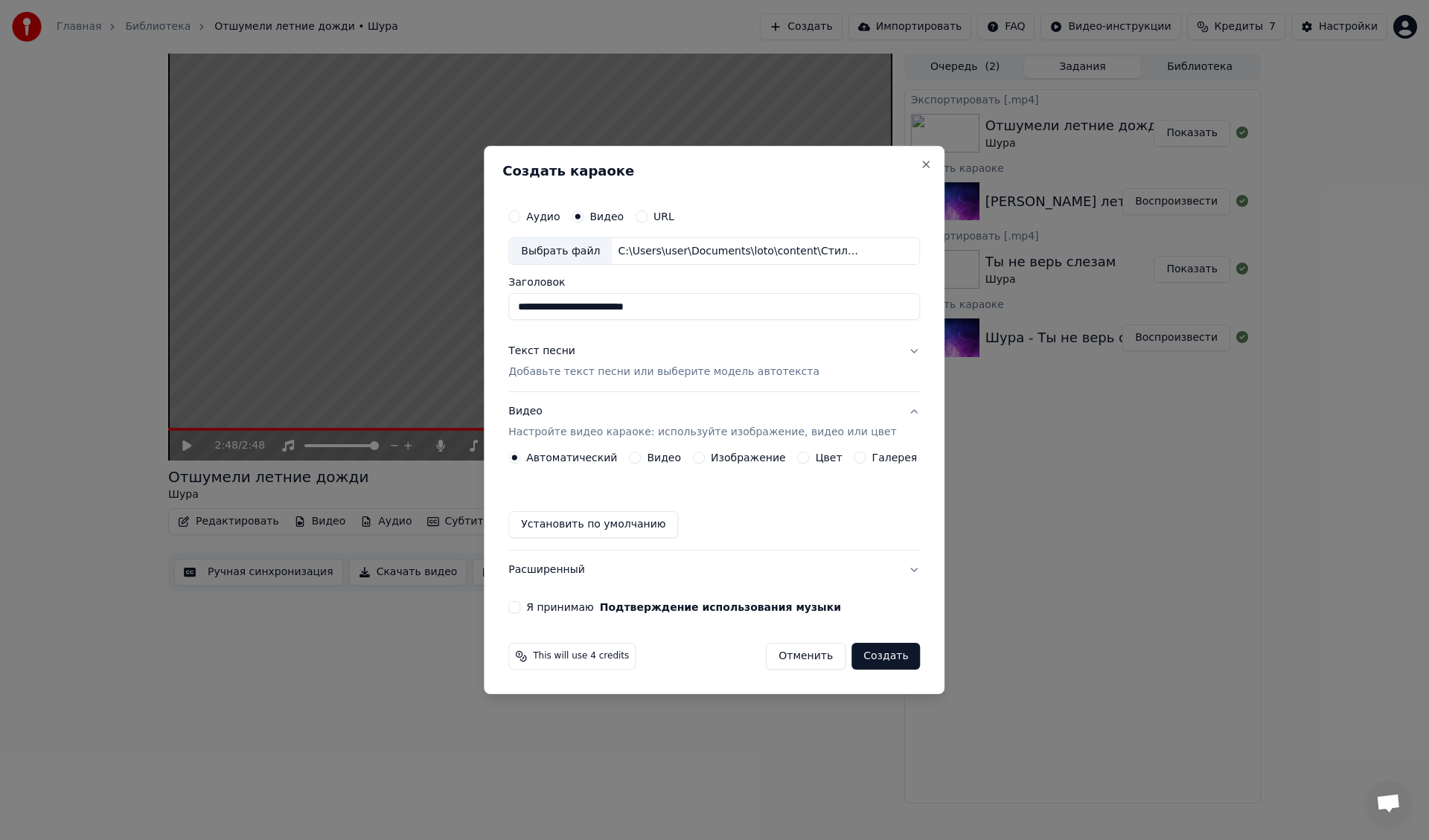
click at [641, 460] on button "Видео" at bounding box center [635, 457] width 11 height 11
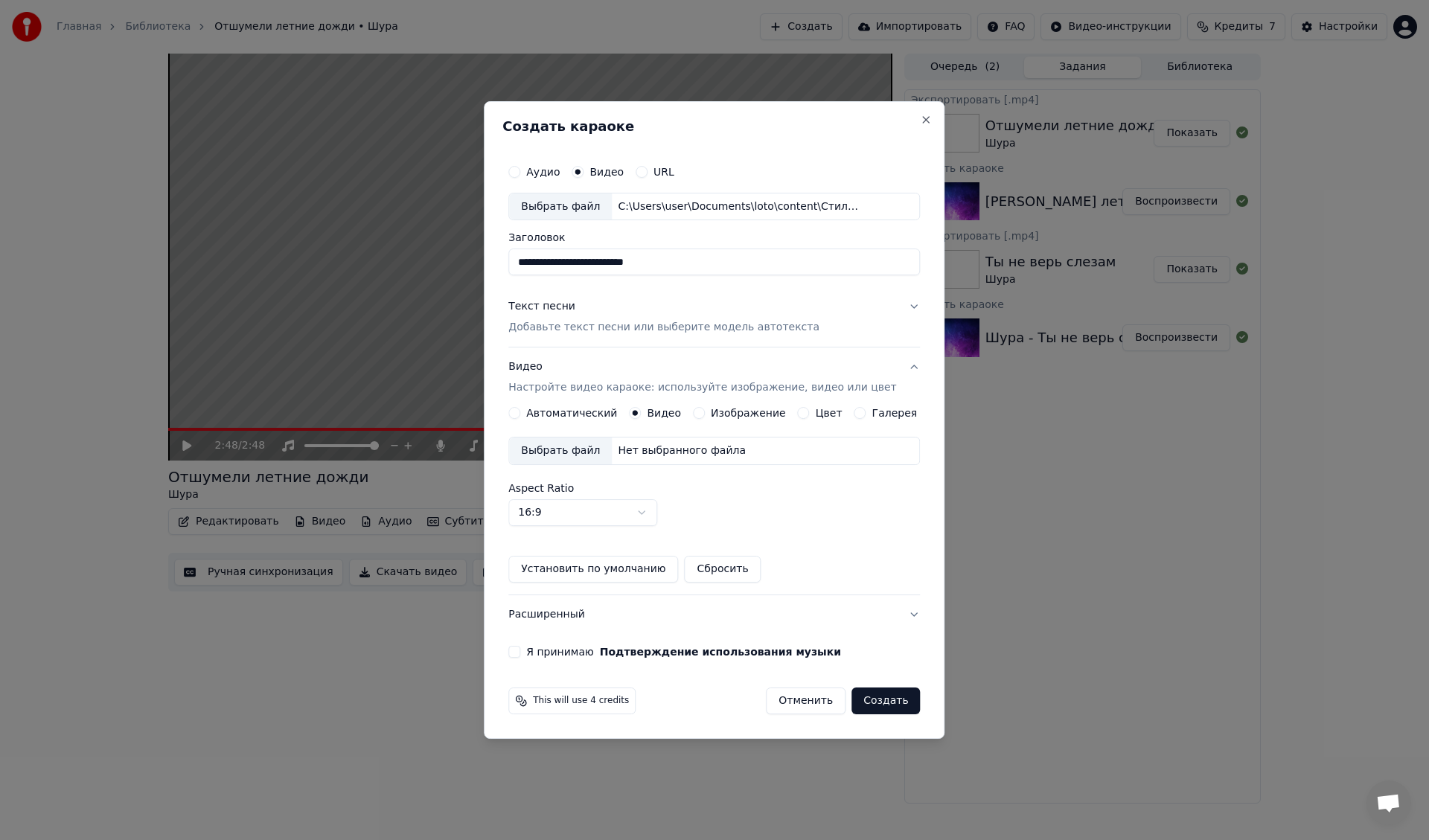
click at [587, 447] on div "Выбрать файл" at bounding box center [560, 450] width 103 height 26
click at [542, 308] on div "Текст песни" at bounding box center [542, 306] width 67 height 15
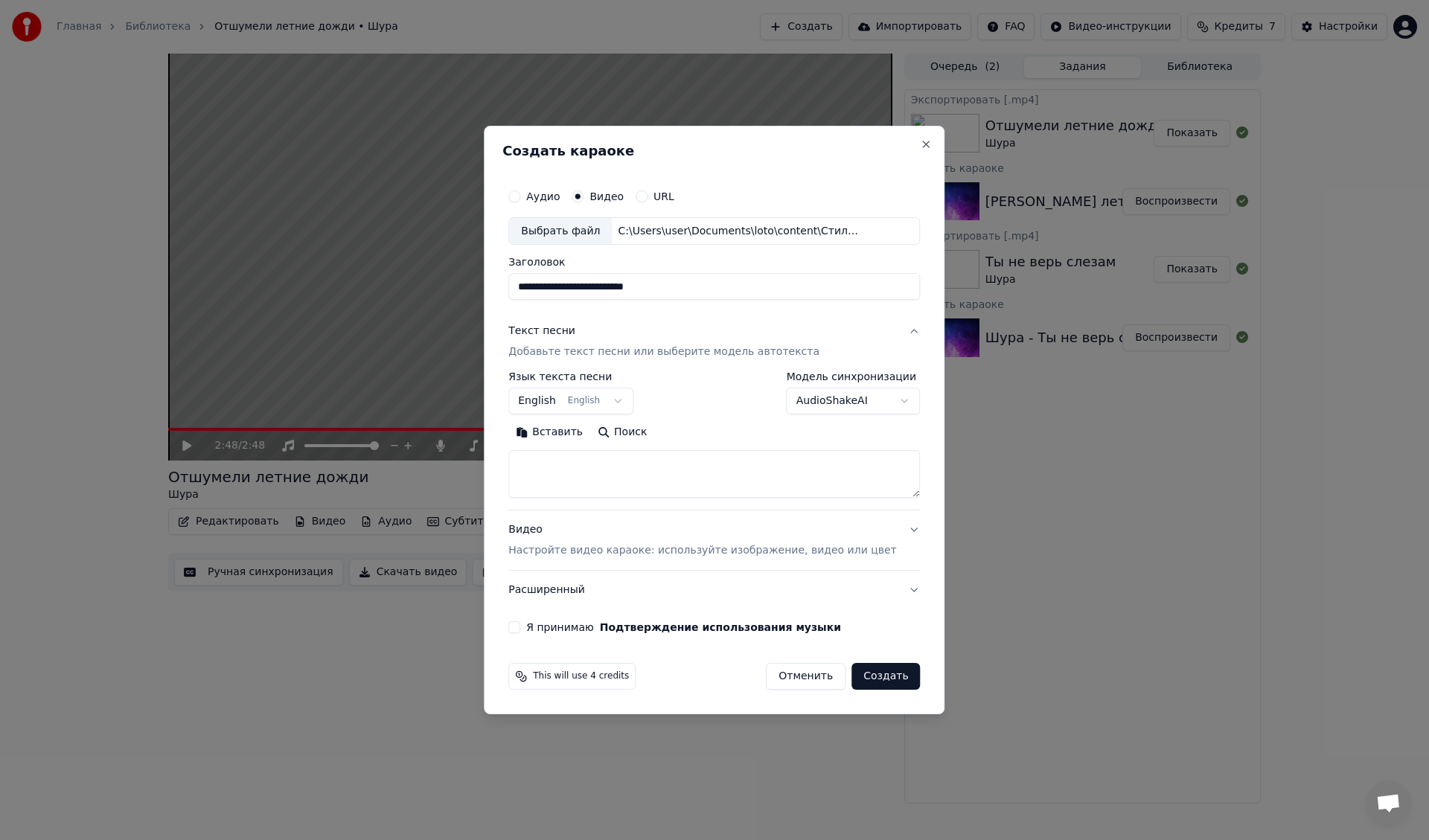
click at [567, 403] on body "Главная Библиотека Отшумели летние дожди • Шура Создать Импортировать FAQ Видео…" at bounding box center [714, 420] width 1429 height 840
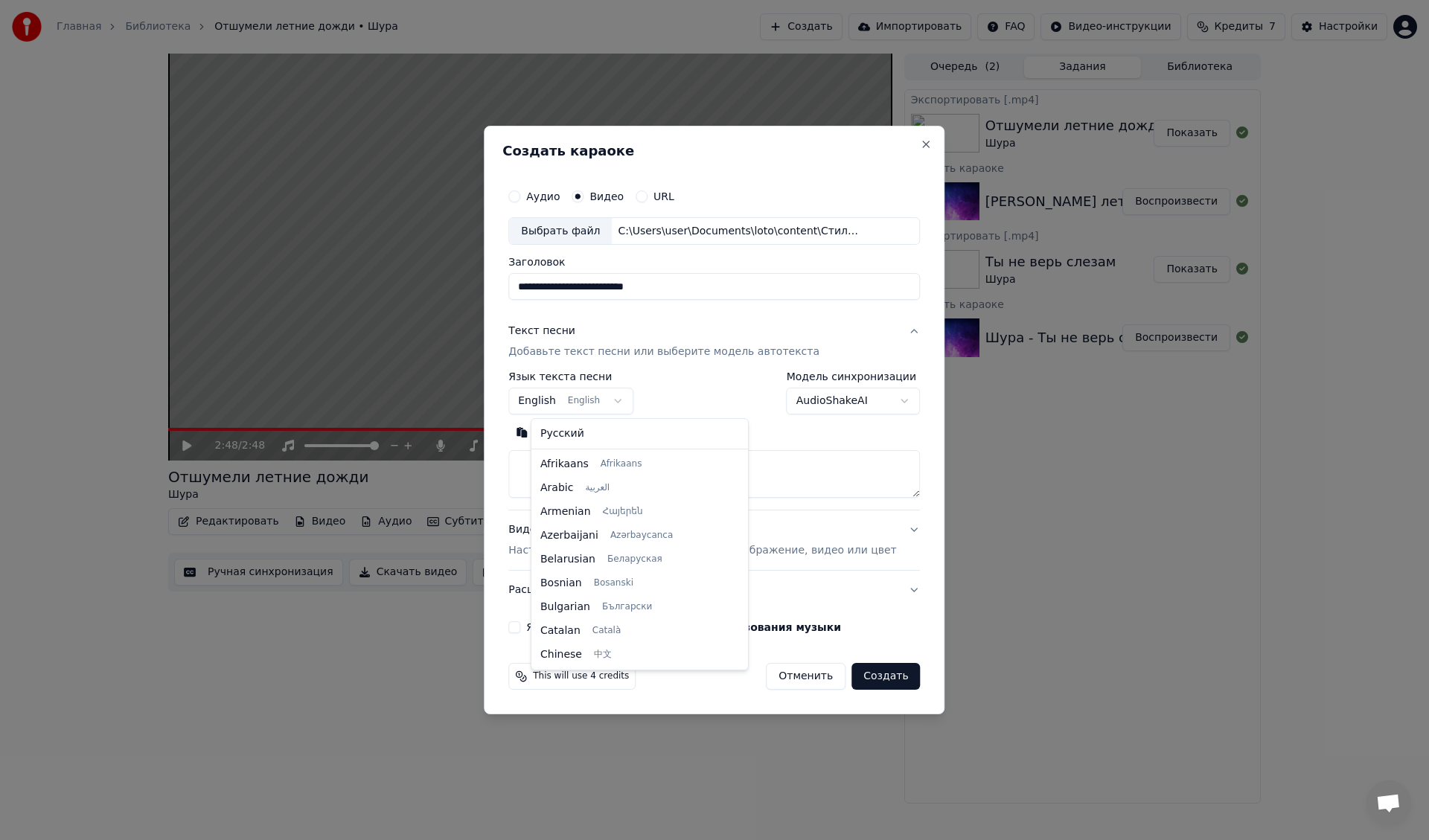
scroll to position [119, 0]
select select "**"
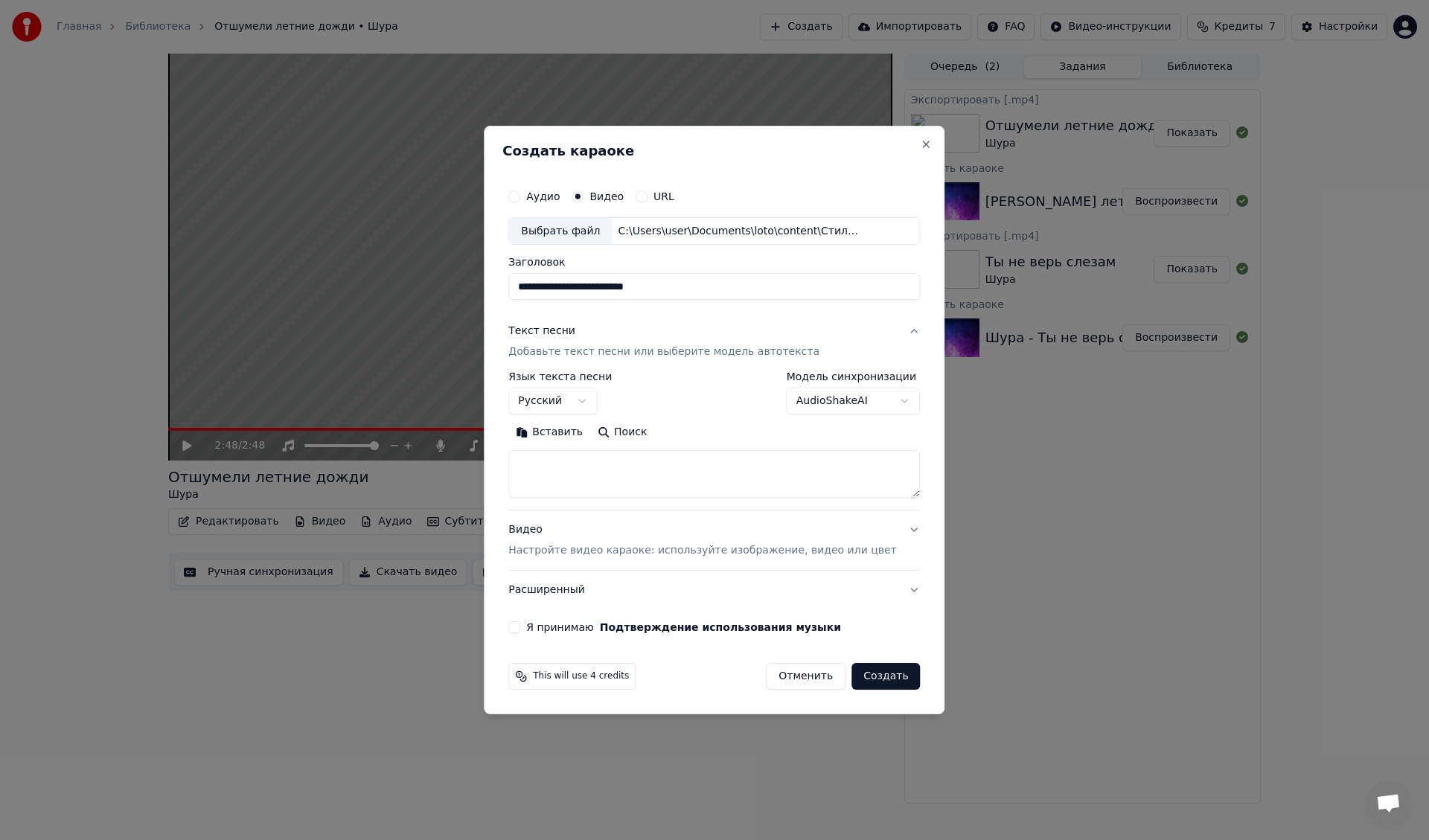
click at [572, 474] on textarea at bounding box center [714, 474] width 412 height 48
paste textarea "**********"
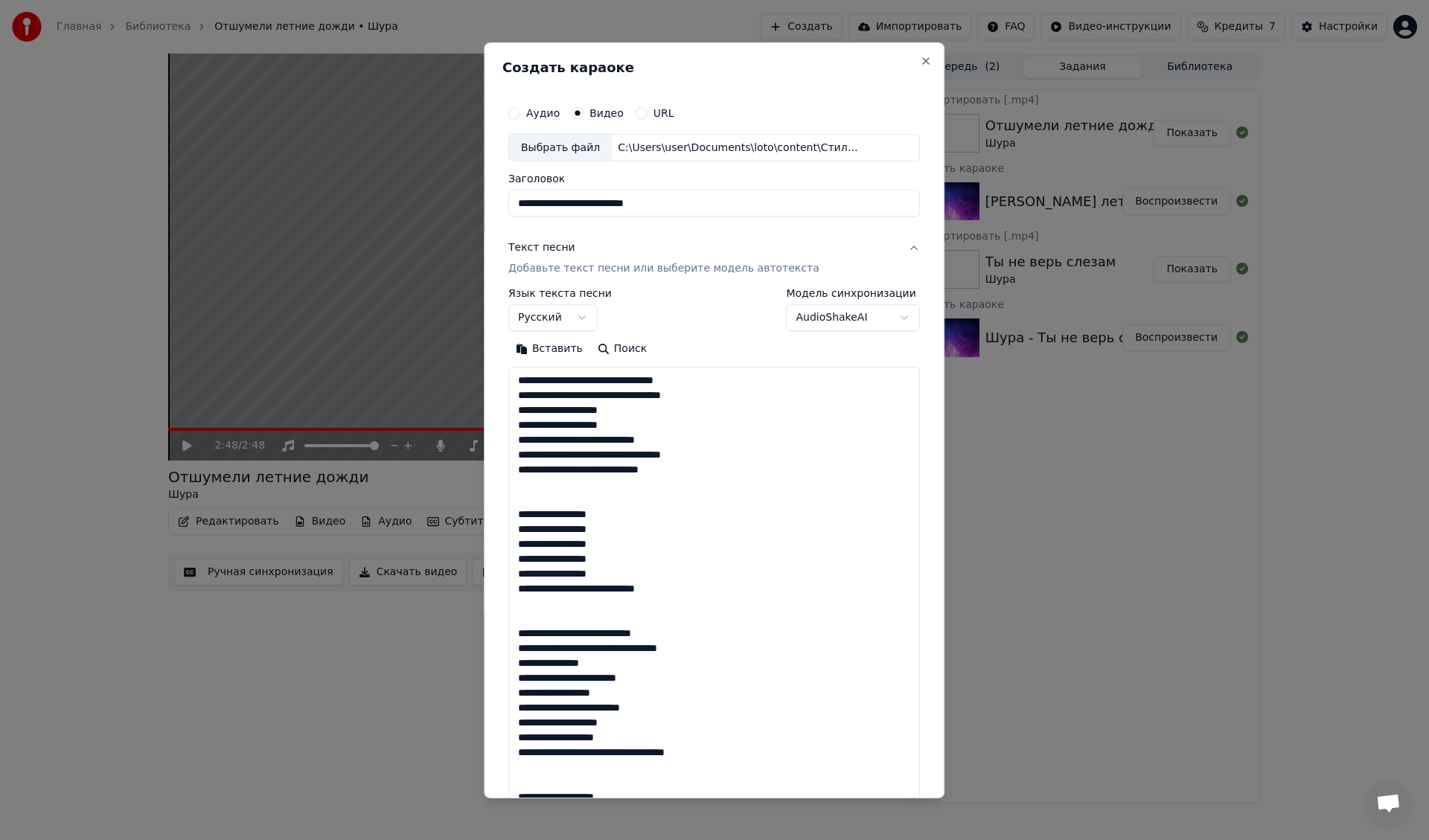
scroll to position [971, 0]
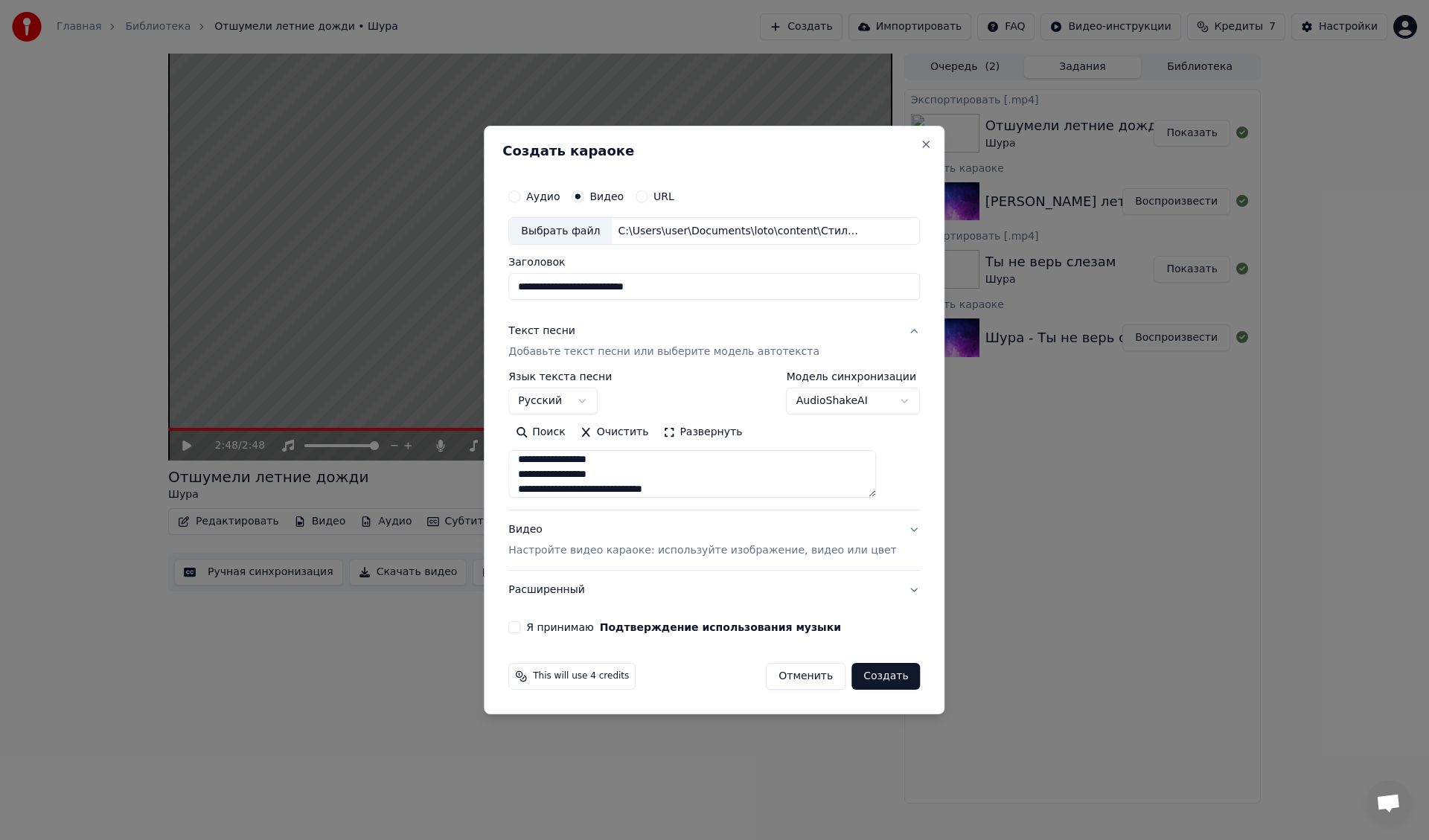
type textarea "**********"
click at [521, 630] on button "Я принимаю Подтверждение использования музыки" at bounding box center [513, 626] width 11 height 11
click at [867, 675] on button "Создать" at bounding box center [886, 676] width 68 height 26
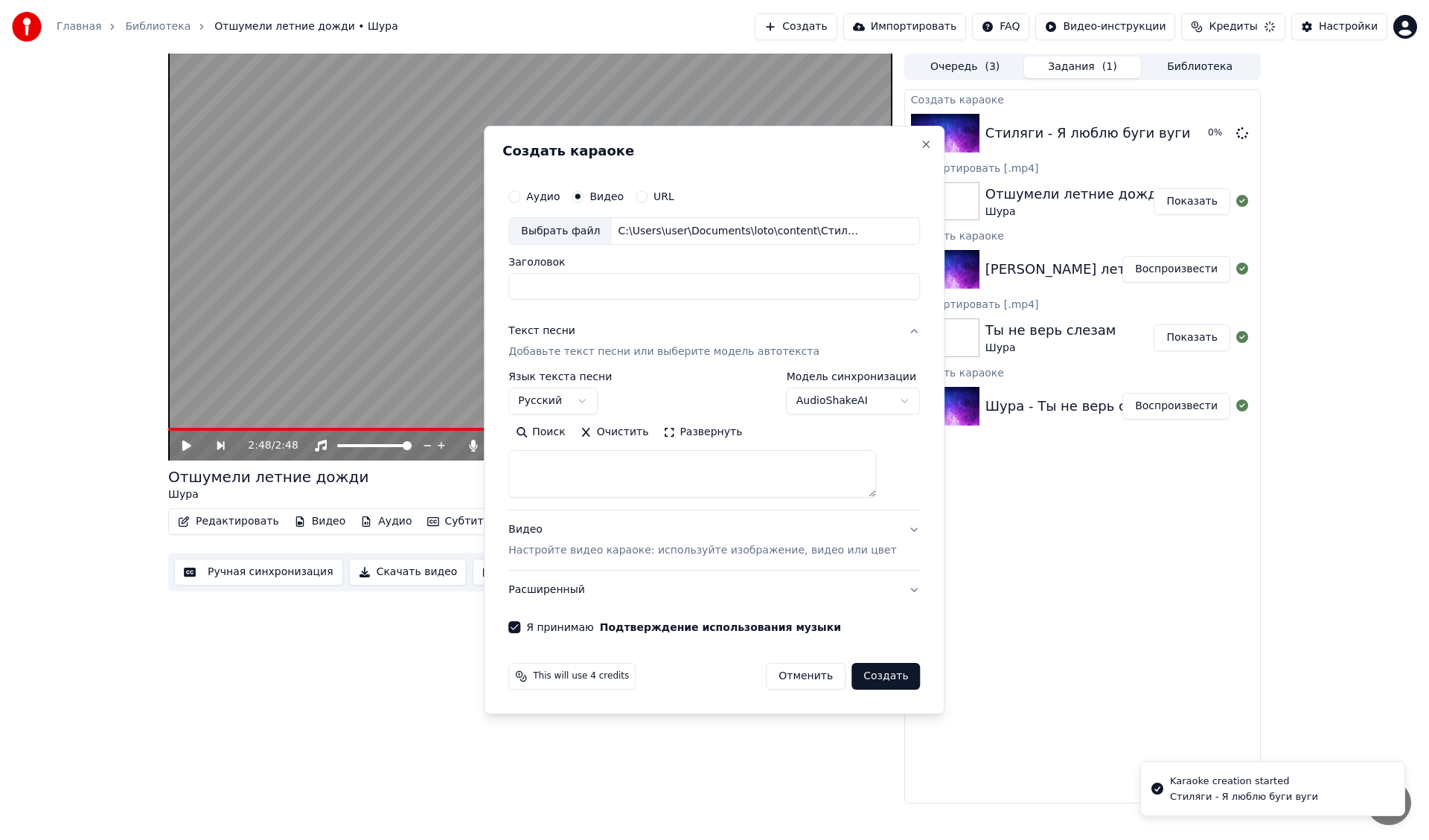
scroll to position [0, 0]
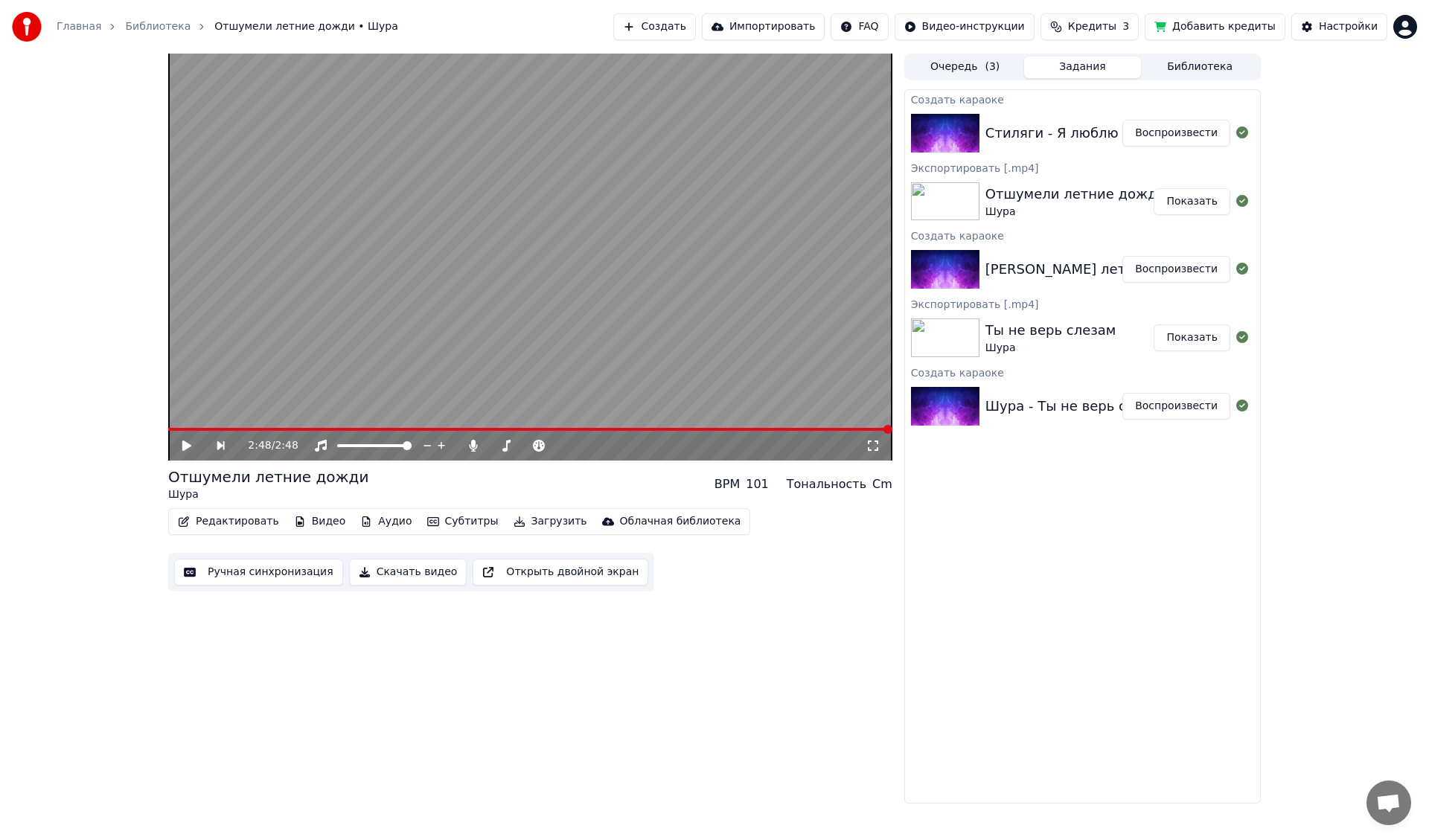
click at [1180, 130] on button "Воспроизвести" at bounding box center [1176, 133] width 108 height 26
click at [837, 427] on video at bounding box center [530, 257] width 725 height 407
click at [837, 431] on span at bounding box center [512, 428] width 688 height 3
click at [772, 360] on video at bounding box center [530, 257] width 725 height 407
click at [517, 522] on button "Загрузить" at bounding box center [550, 522] width 86 height 21
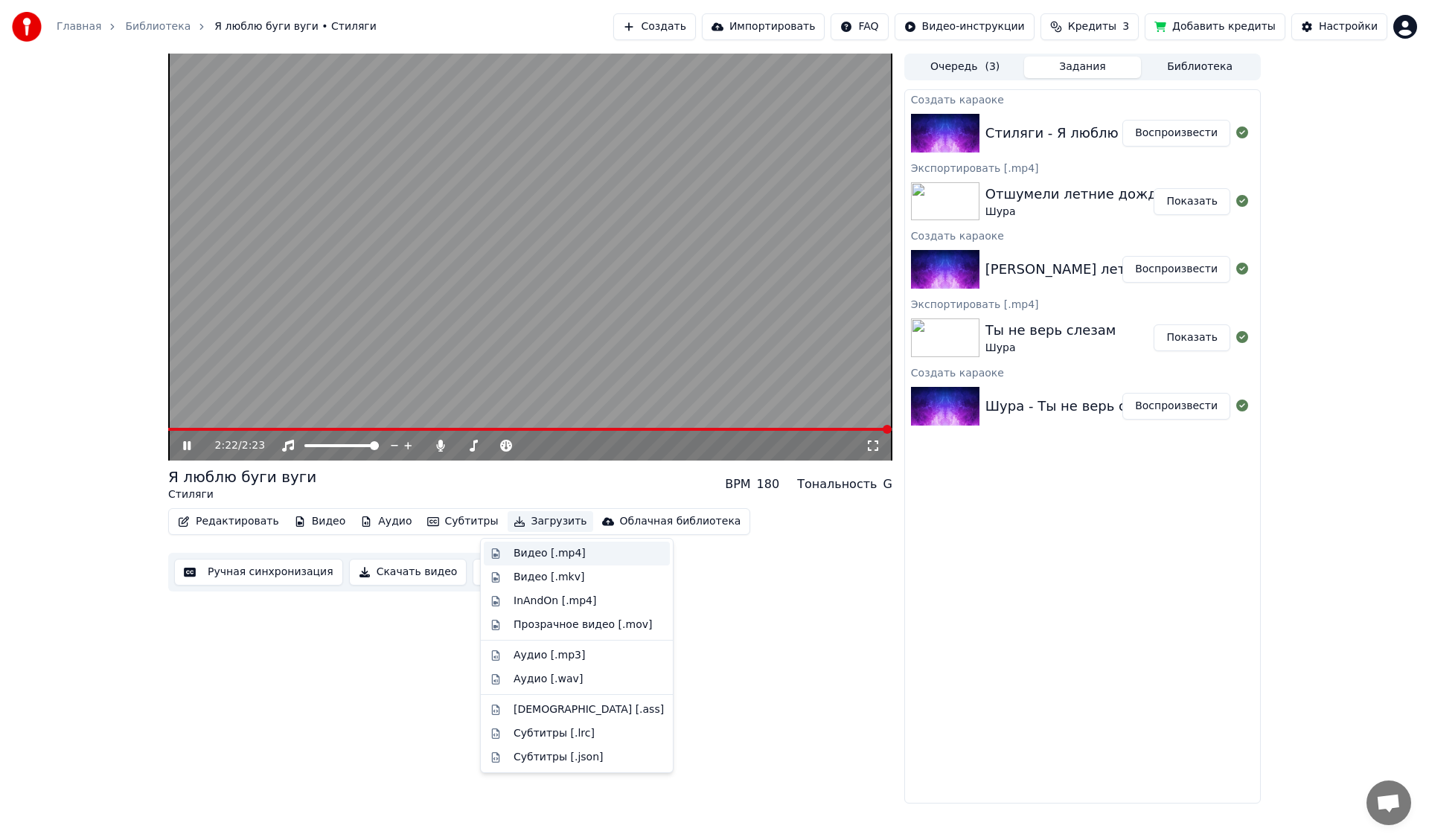
click at [531, 553] on div "Видео [.mp4]" at bounding box center [550, 553] width 72 height 15
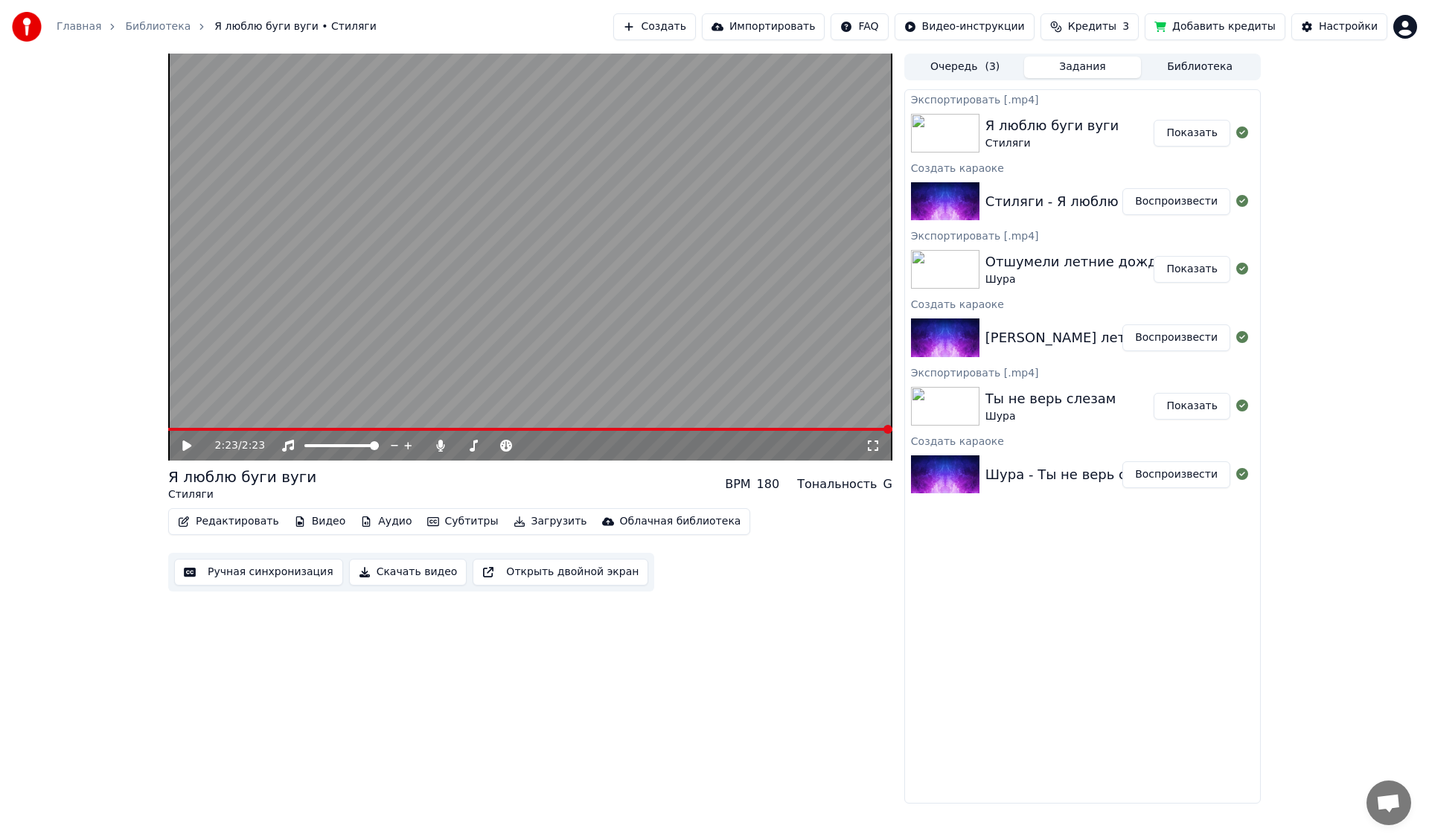
click at [695, 23] on button "Создать" at bounding box center [654, 26] width 82 height 26
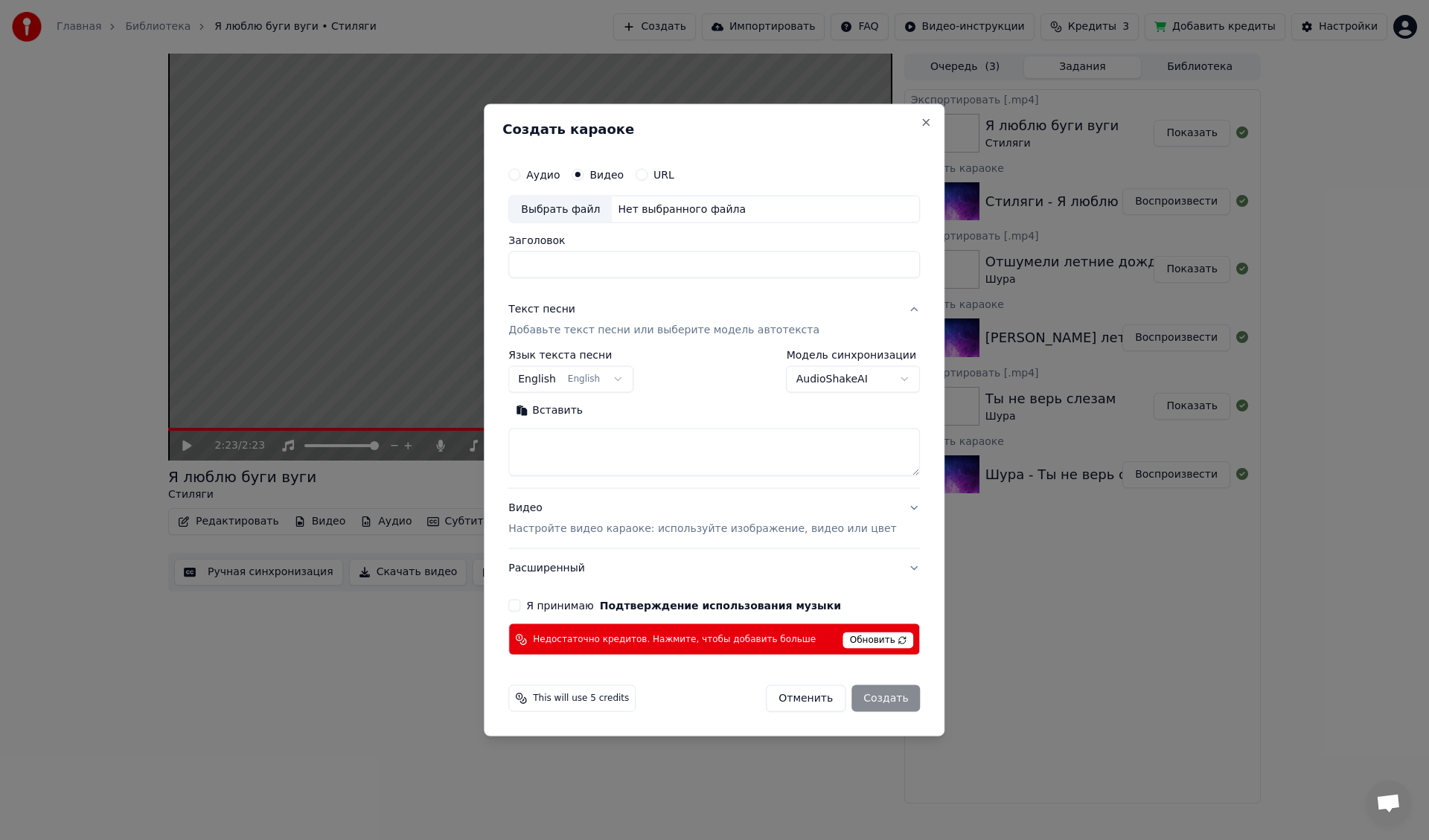
click at [568, 205] on div "Выбрать файл" at bounding box center [560, 209] width 103 height 26
type input "**********"
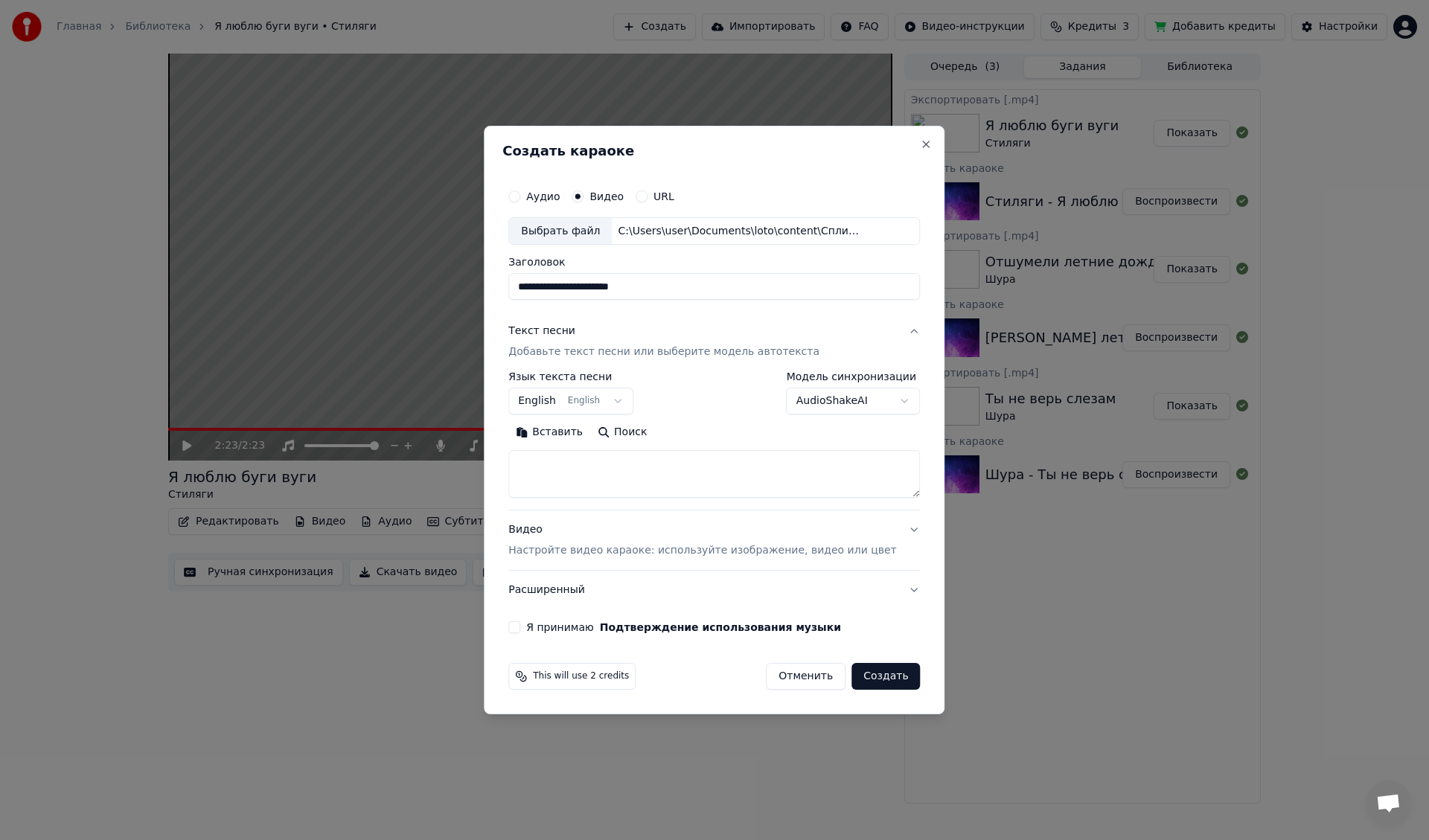
click at [542, 526] on div "Видео Настройте видео караоке: используйте изображение, видео или цвет" at bounding box center [702, 541] width 388 height 35
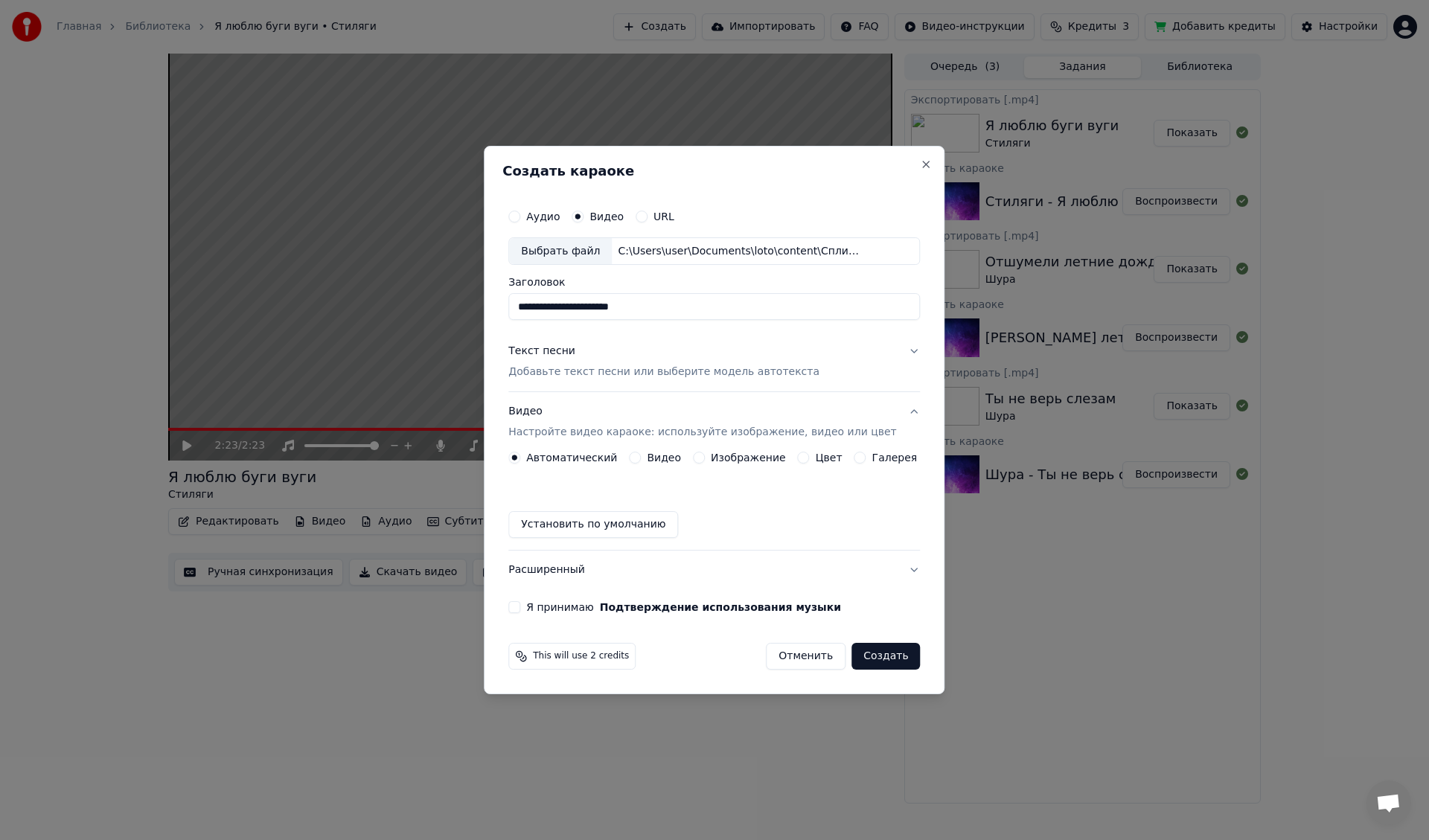
click at [641, 457] on button "Видео" at bounding box center [635, 457] width 11 height 11
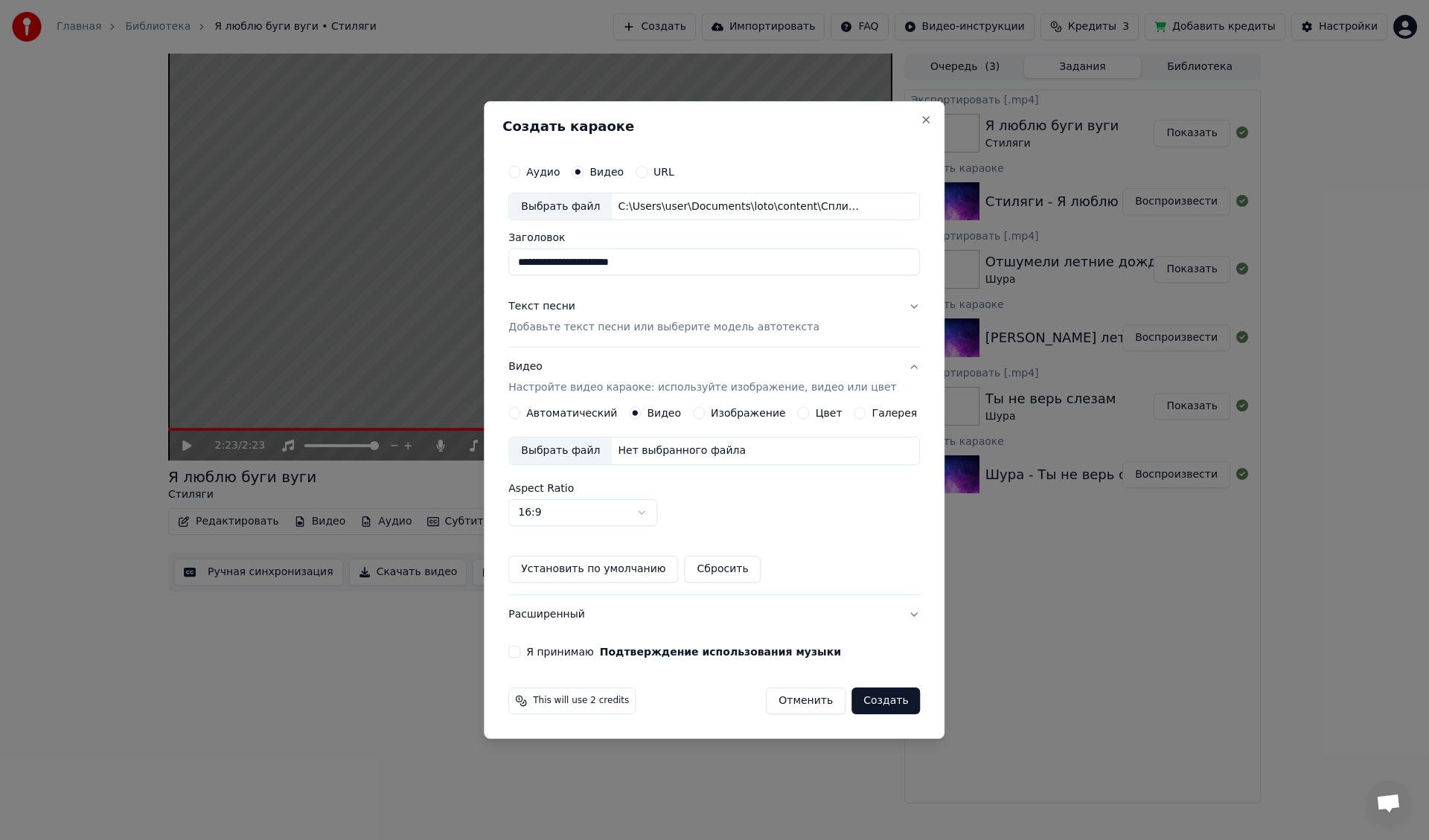
click at [571, 450] on div "Выбрать файл" at bounding box center [560, 450] width 103 height 26
click at [548, 305] on div "Текст песни" at bounding box center [542, 306] width 67 height 15
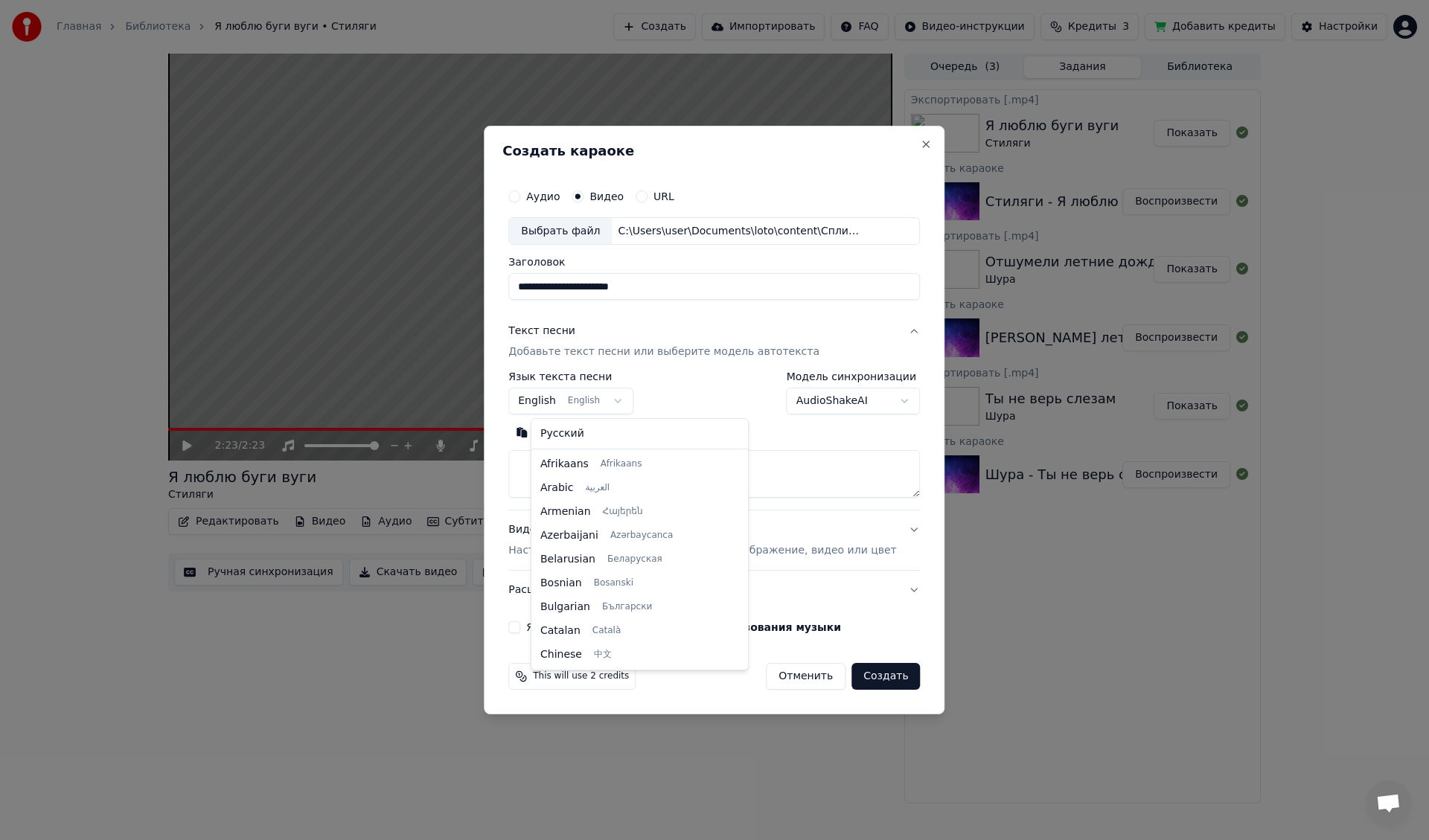
click at [599, 397] on body "Главная Библиотека Я люблю буги вуги • Стиляги Создать Импортировать FAQ Видео-…" at bounding box center [714, 420] width 1429 height 840
select select "**"
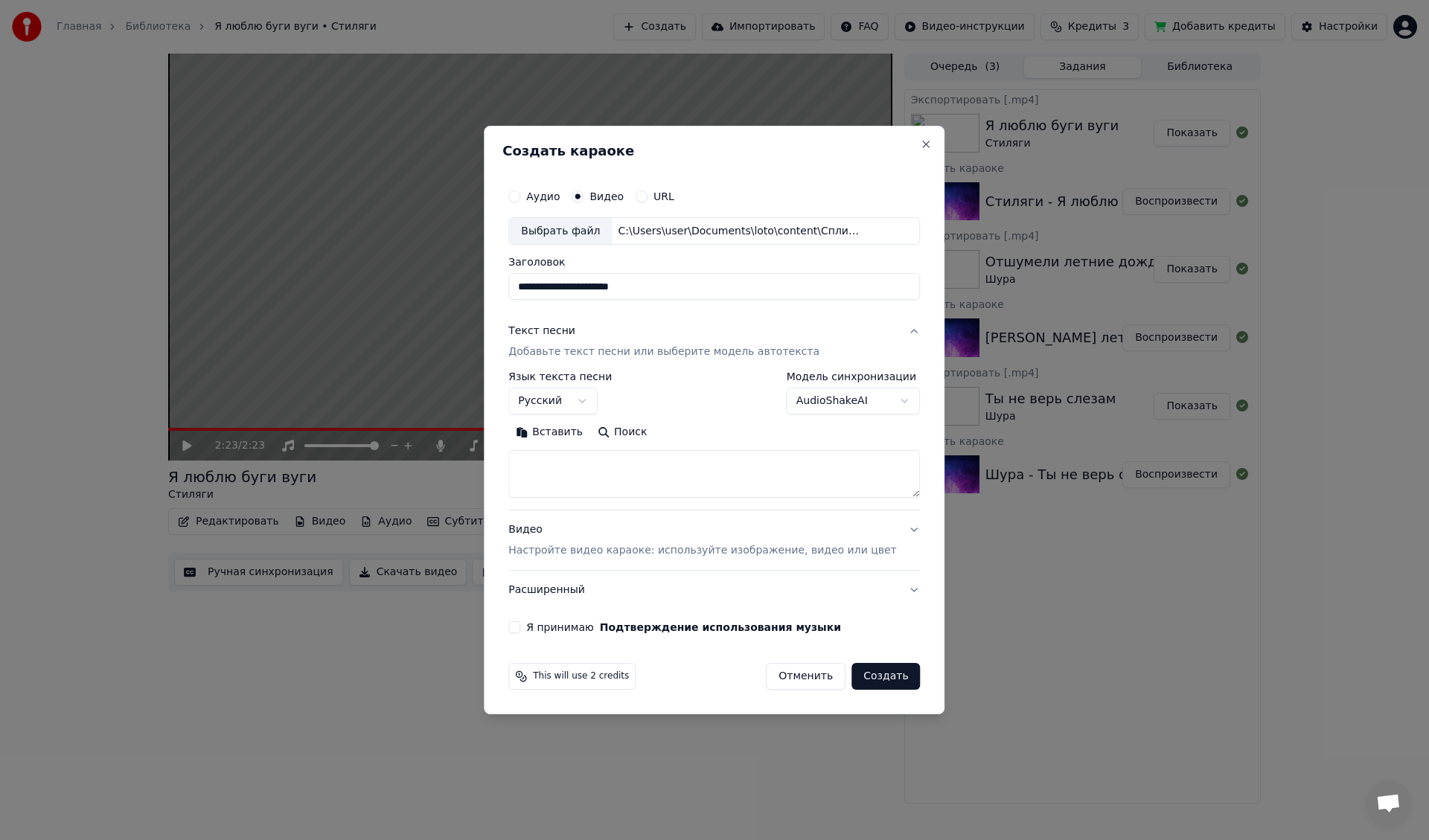
click at [596, 471] on textarea at bounding box center [714, 474] width 412 height 48
paste textarea "**********"
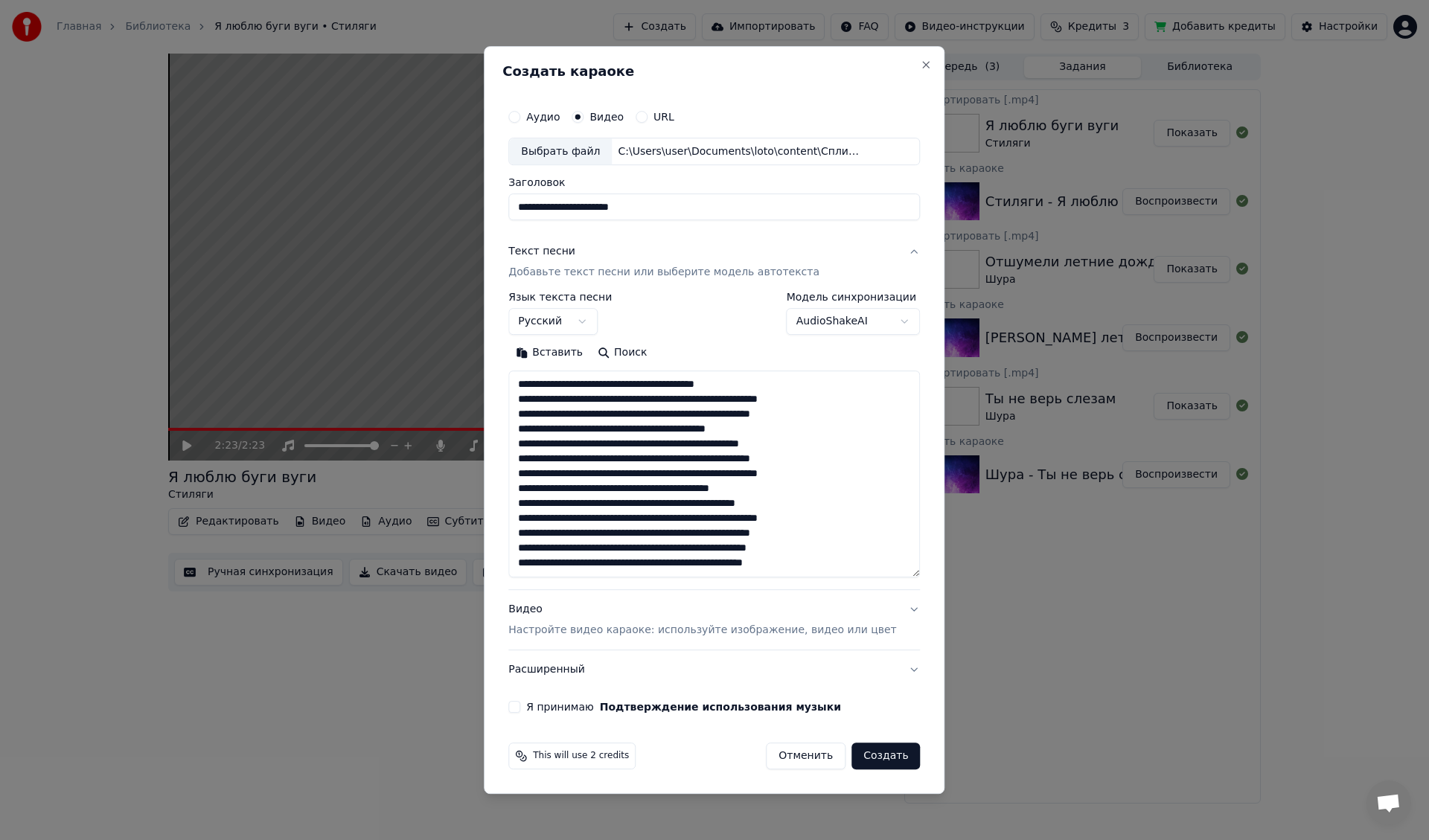
scroll to position [154, 0]
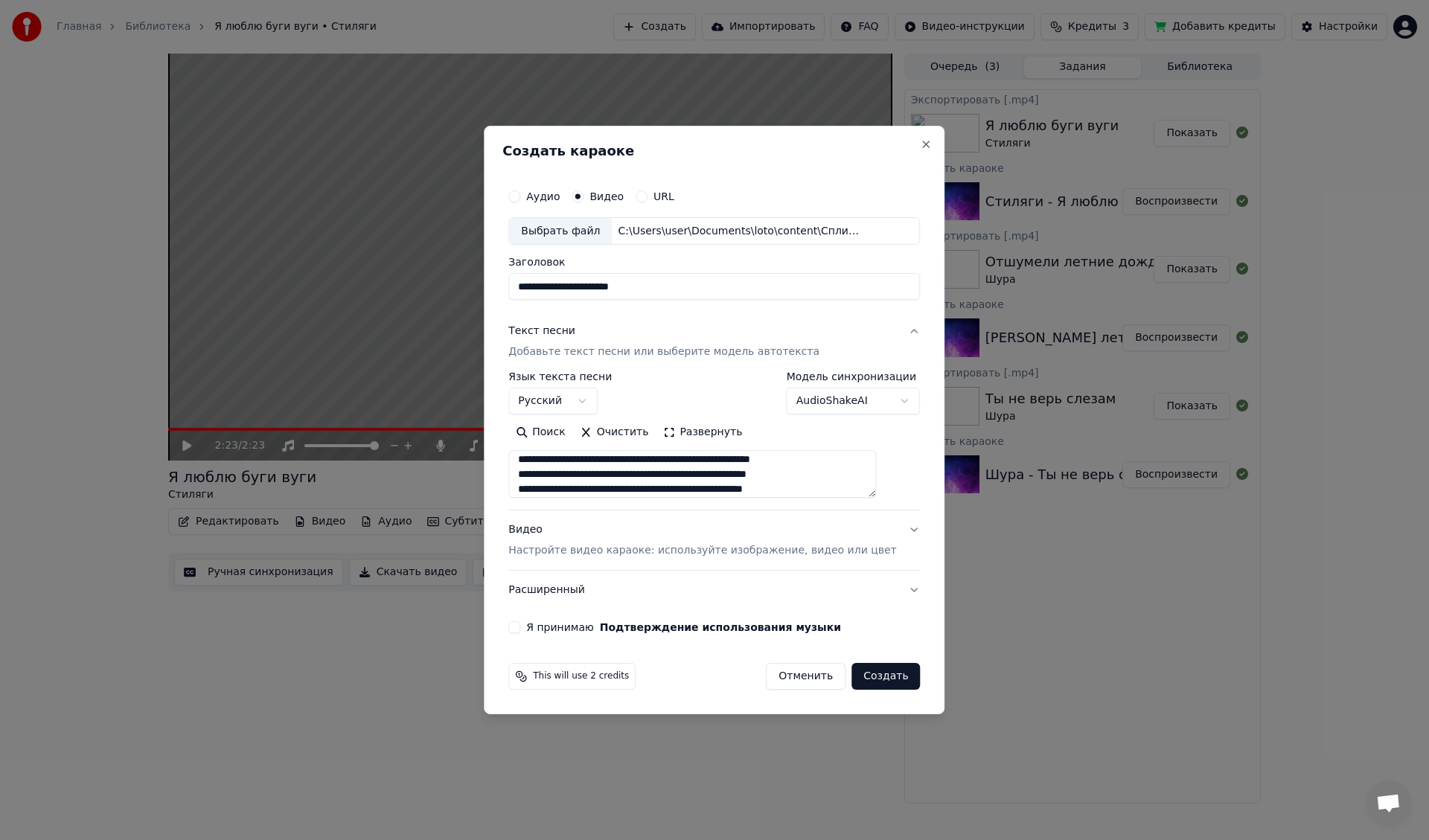
type textarea "**********"
click at [521, 628] on button "Я принимаю Подтверждение использования музыки" at bounding box center [513, 626] width 11 height 11
click at [871, 673] on button "Создать" at bounding box center [886, 676] width 68 height 26
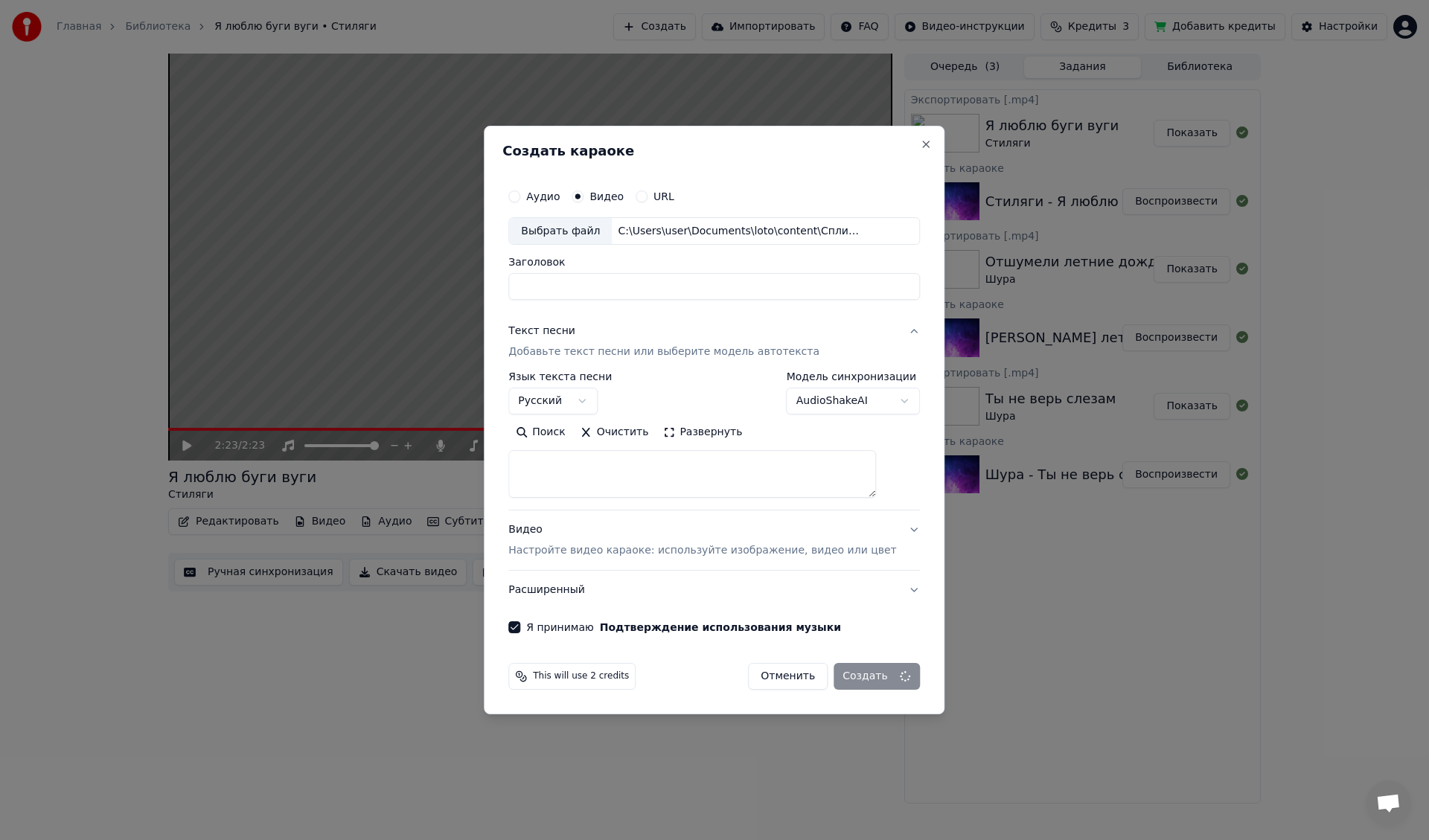
select select
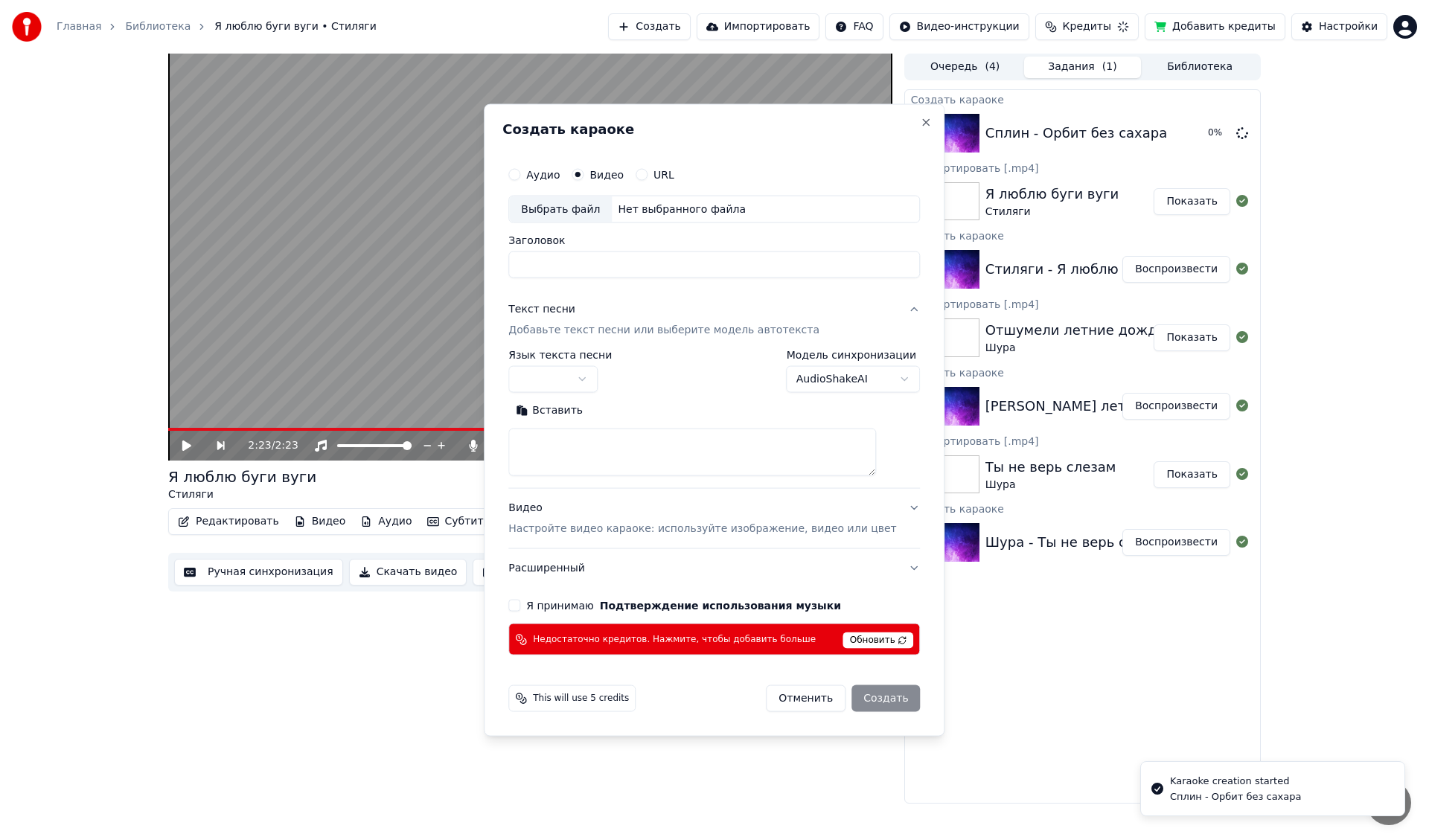
scroll to position [0, 0]
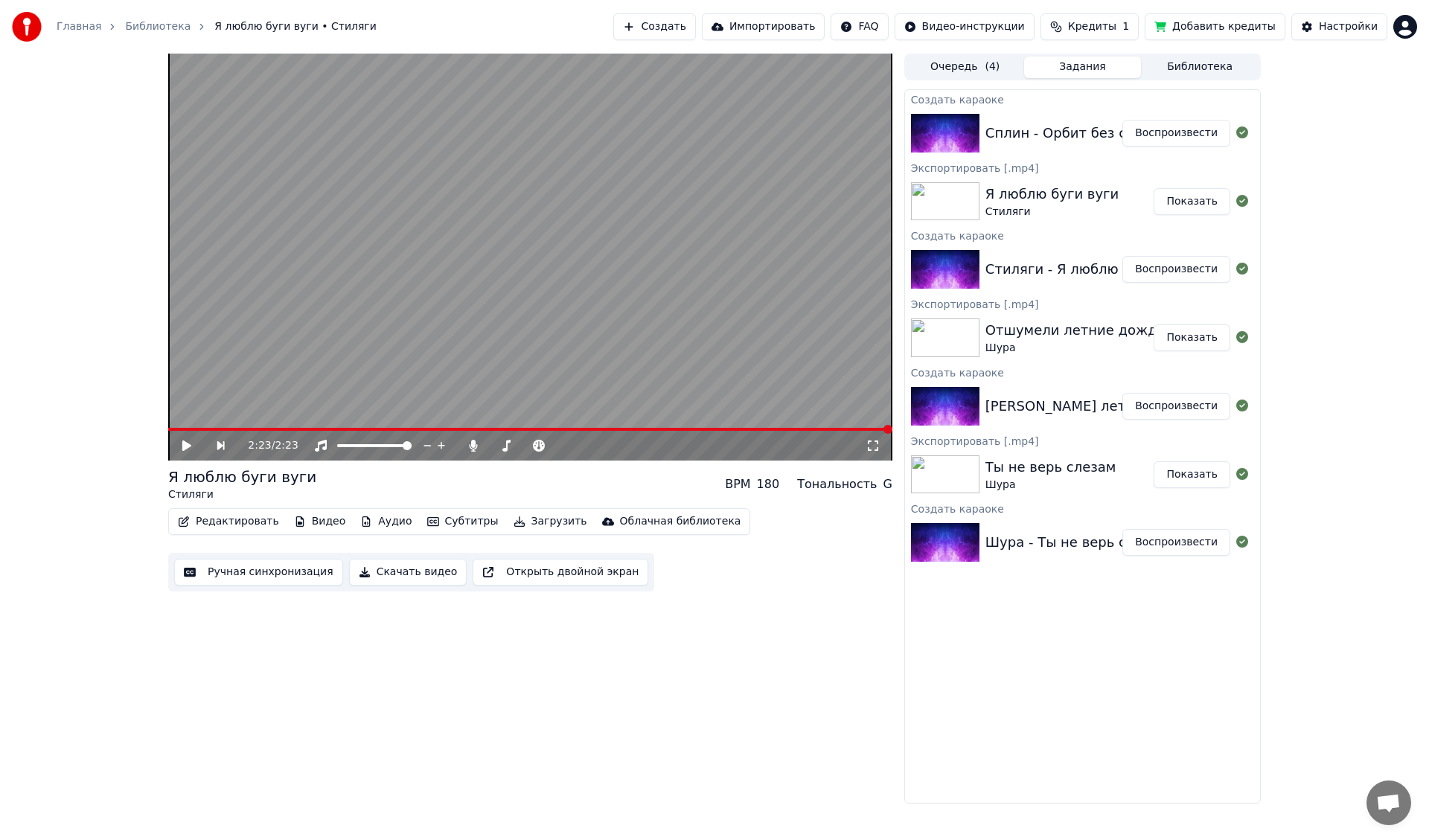
click at [1193, 134] on button "Воспроизвести" at bounding box center [1176, 133] width 108 height 26
click at [192, 427] on span at bounding box center [191, 429] width 9 height 9
click at [314, 429] on span at bounding box center [530, 428] width 725 height 3
click at [399, 428] on span at bounding box center [530, 428] width 725 height 3
click at [489, 428] on span at bounding box center [530, 428] width 725 height 3
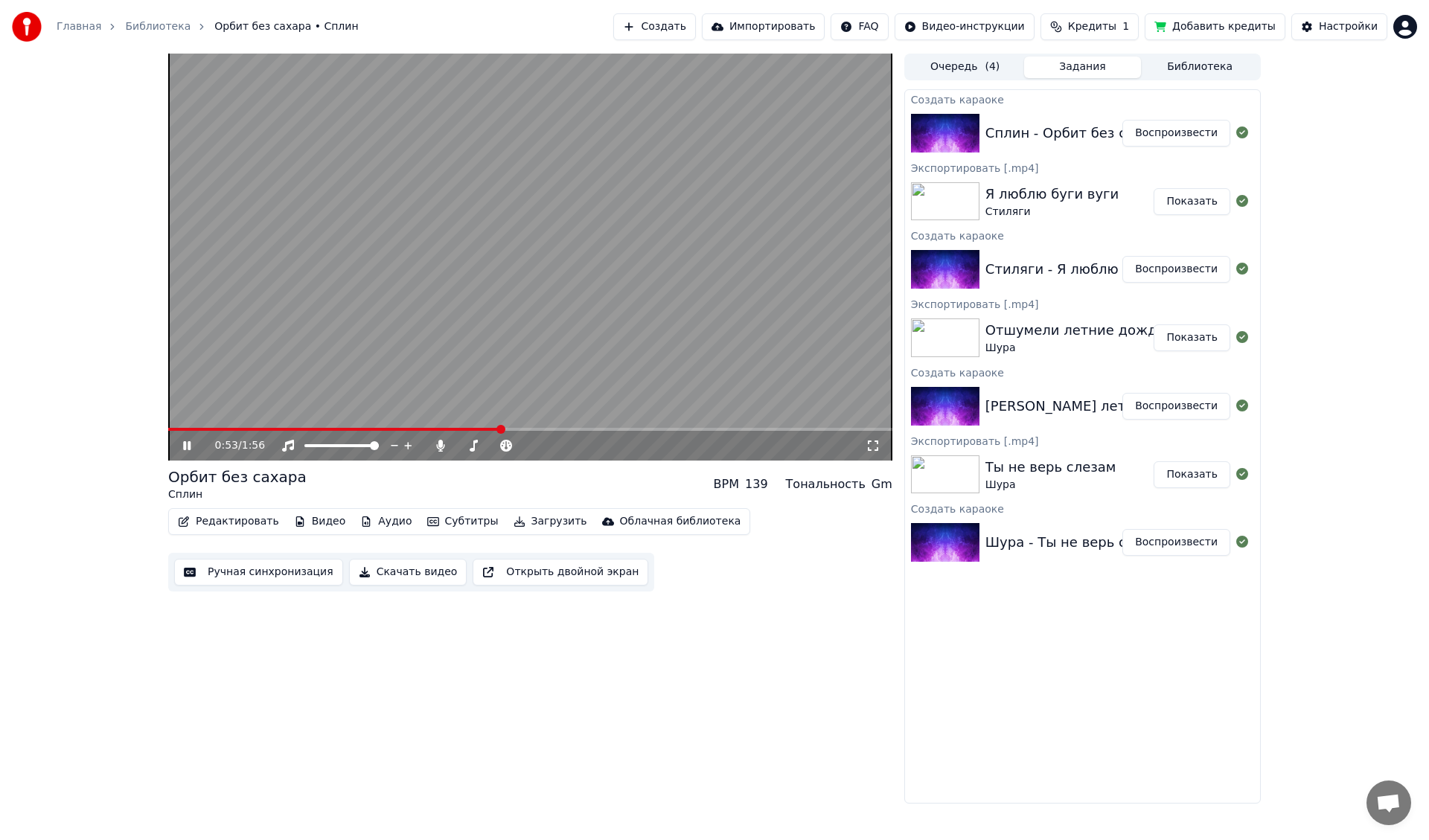
click at [592, 427] on video at bounding box center [530, 257] width 725 height 407
click at [589, 428] on span at bounding box center [530, 428] width 725 height 3
click at [574, 354] on video at bounding box center [530, 257] width 725 height 407
click at [687, 428] on span at bounding box center [530, 428] width 725 height 3
click at [783, 428] on span at bounding box center [530, 428] width 725 height 3
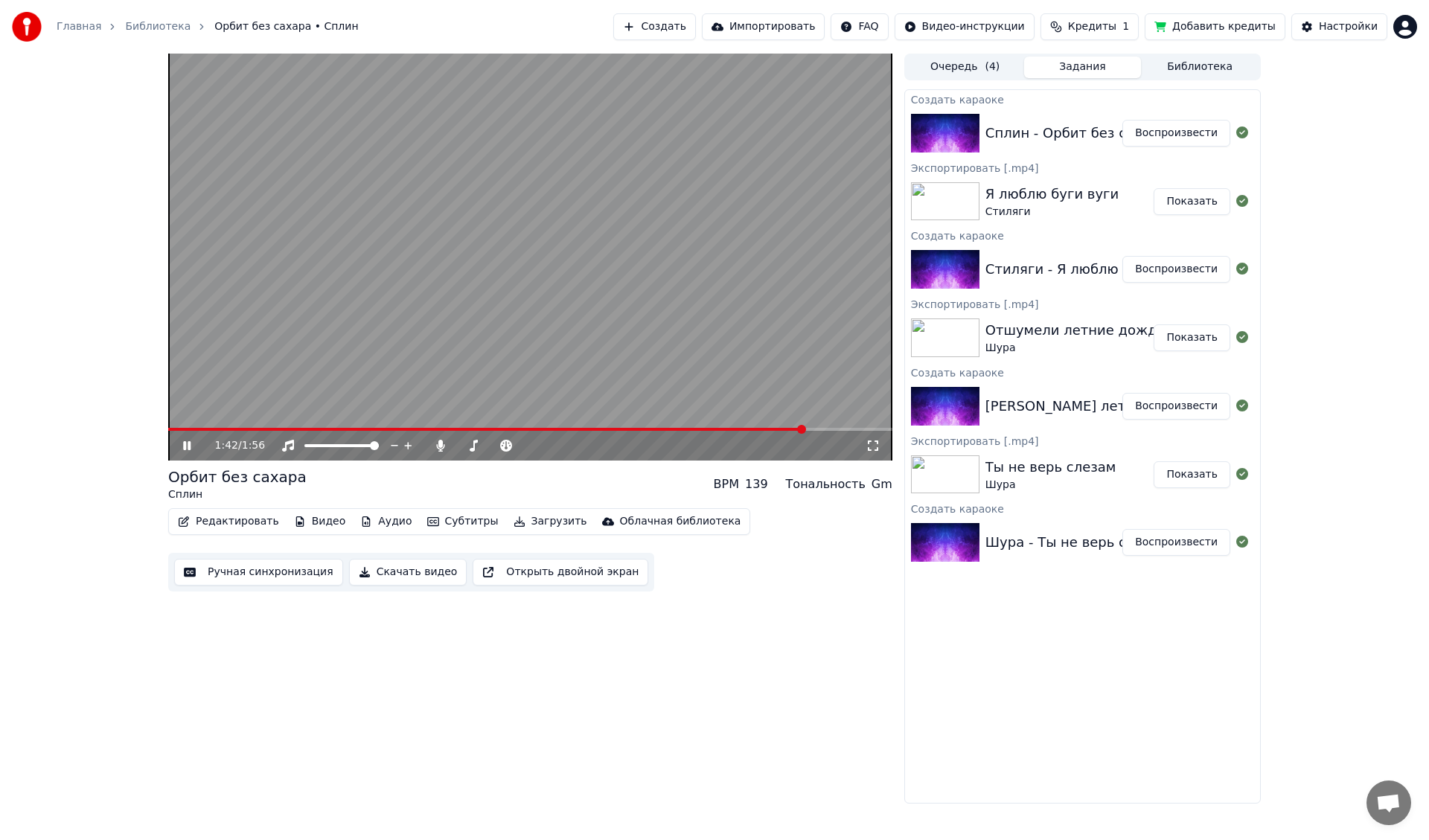
click at [852, 428] on span at bounding box center [530, 428] width 725 height 3
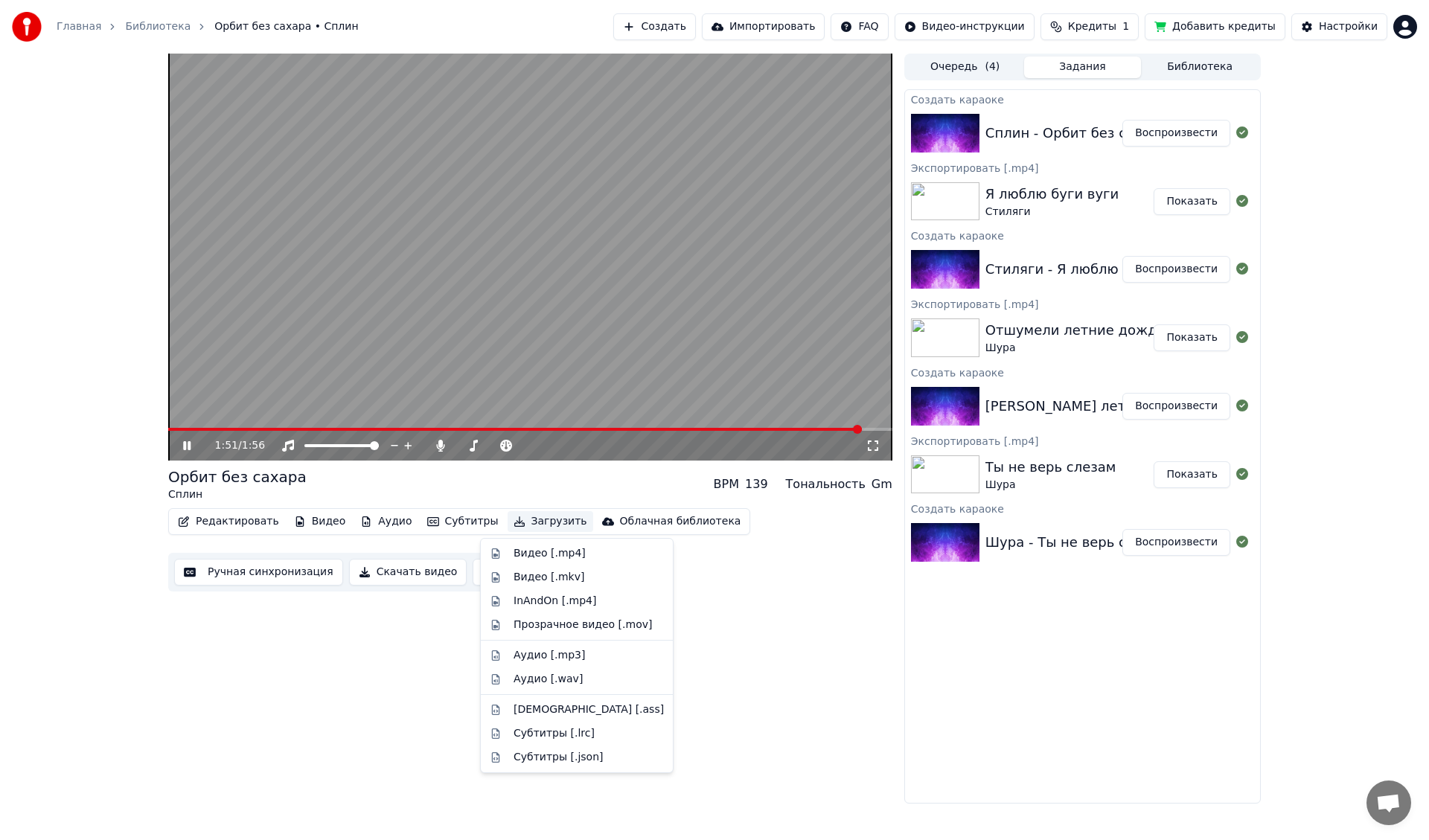
click at [520, 518] on button "Загрузить" at bounding box center [550, 522] width 86 height 21
click at [525, 556] on div "Видео [.mp4]" at bounding box center [550, 553] width 72 height 15
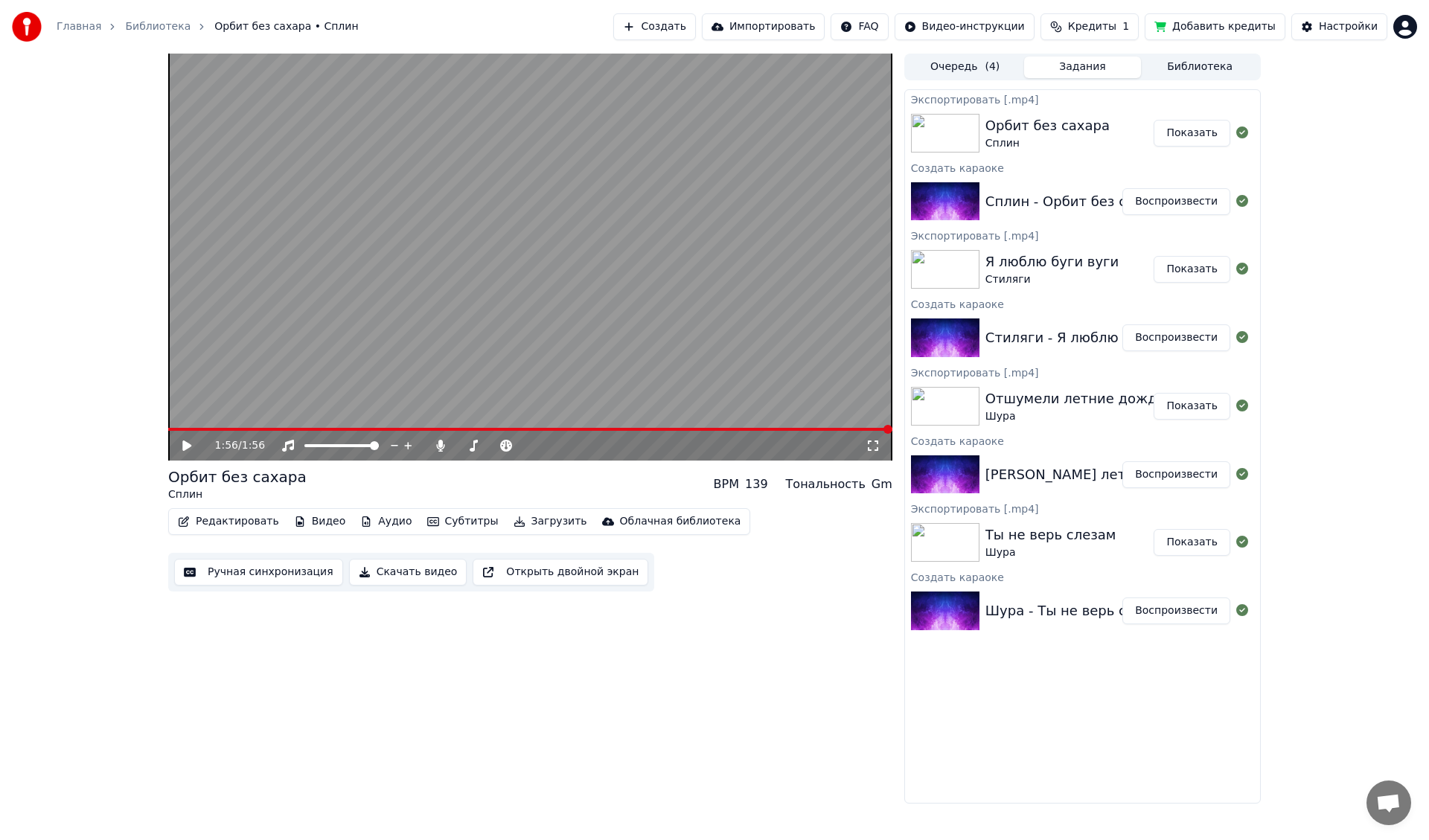
click at [1409, 31] on html "Главная Библиотека Орбит без сахара • Сплин Создать Импортировать FAQ Видео-инс…" at bounding box center [714, 420] width 1429 height 840
click at [1298, 164] on span "Выйти" at bounding box center [1302, 171] width 35 height 15
